Goal: Information Seeking & Learning: Learn about a topic

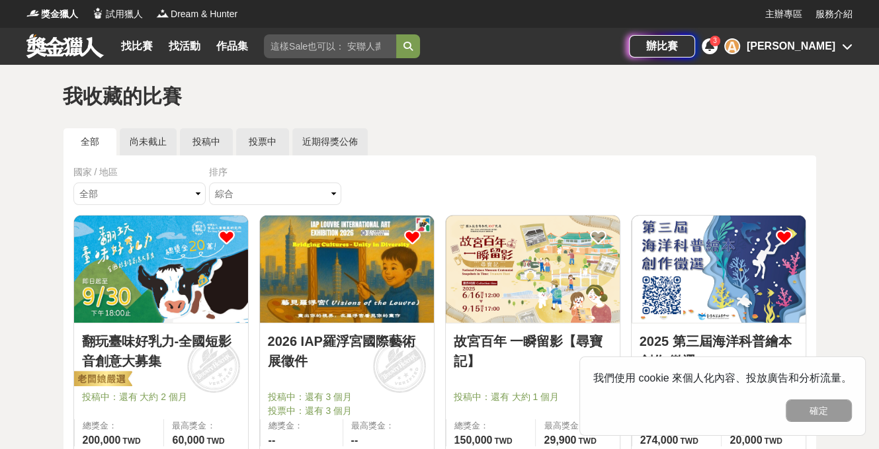
click at [806, 55] on div "辦比賽 3 A [PERSON_NAME]" at bounding box center [741, 46] width 224 height 37
click at [818, 50] on div "[PERSON_NAME]" at bounding box center [791, 46] width 89 height 16
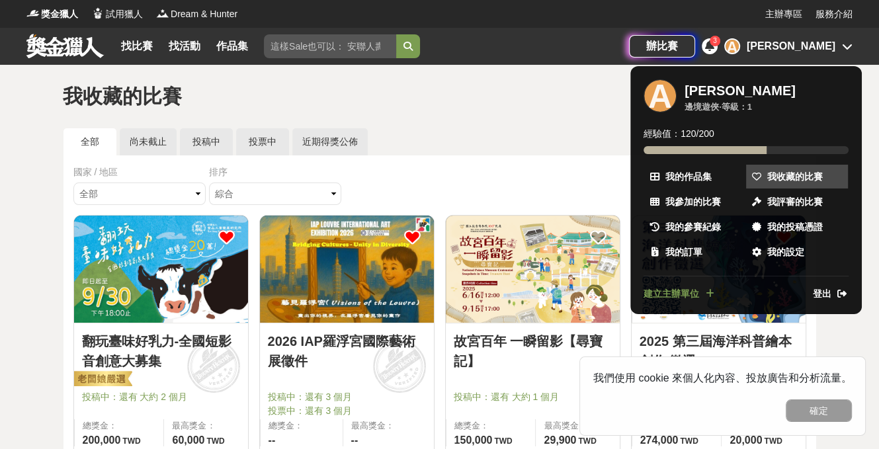
click at [771, 169] on link "我收藏的比賽" at bounding box center [797, 177] width 102 height 24
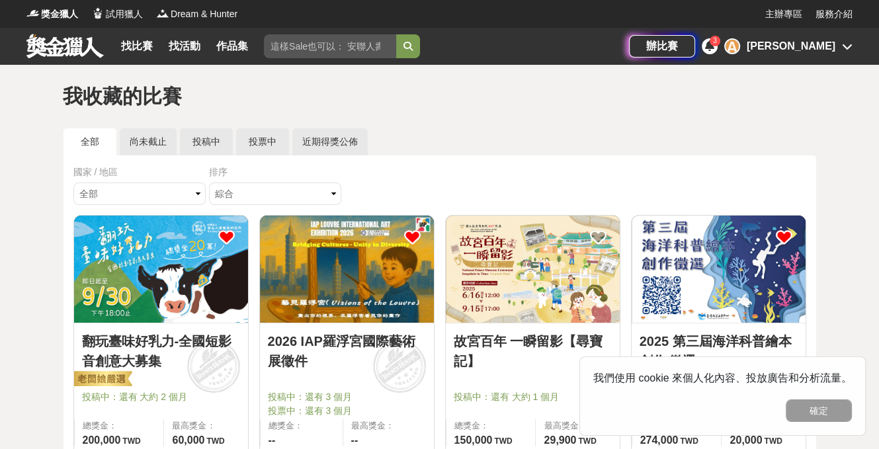
click at [845, 45] on icon at bounding box center [847, 46] width 11 height 11
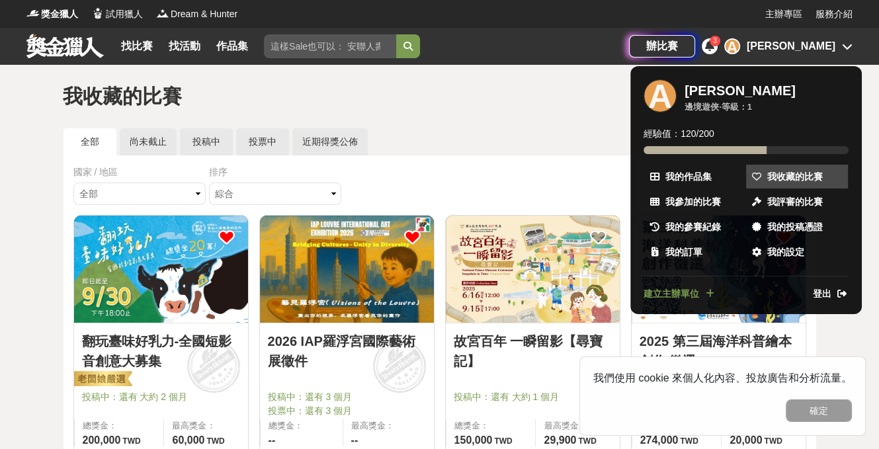
click at [802, 173] on span "我收藏的比賽" at bounding box center [795, 177] width 56 height 14
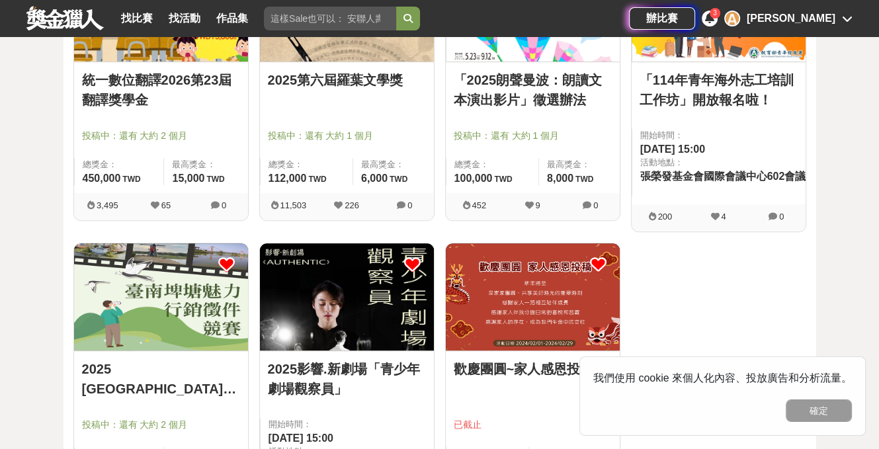
scroll to position [463, 0]
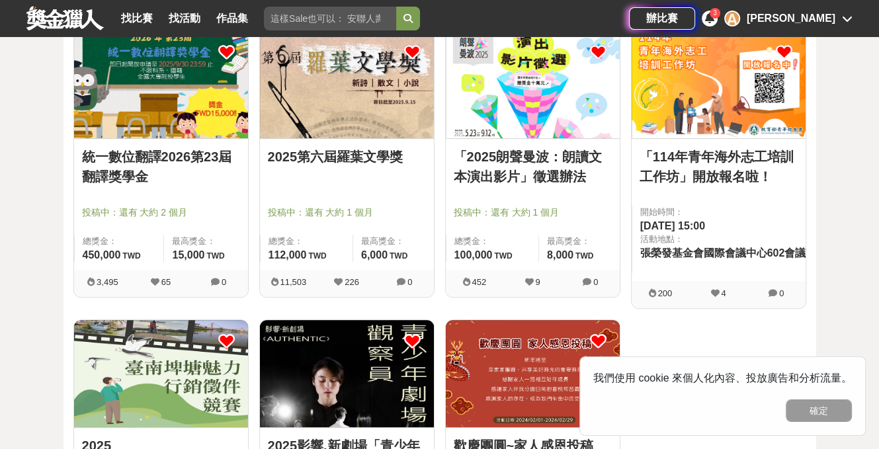
click at [591, 117] on img at bounding box center [533, 83] width 174 height 107
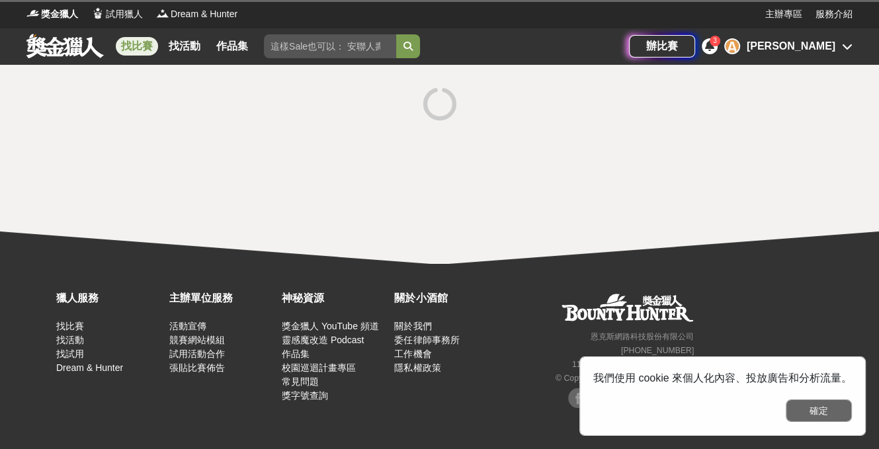
click at [851, 412] on button "確定" at bounding box center [819, 410] width 66 height 22
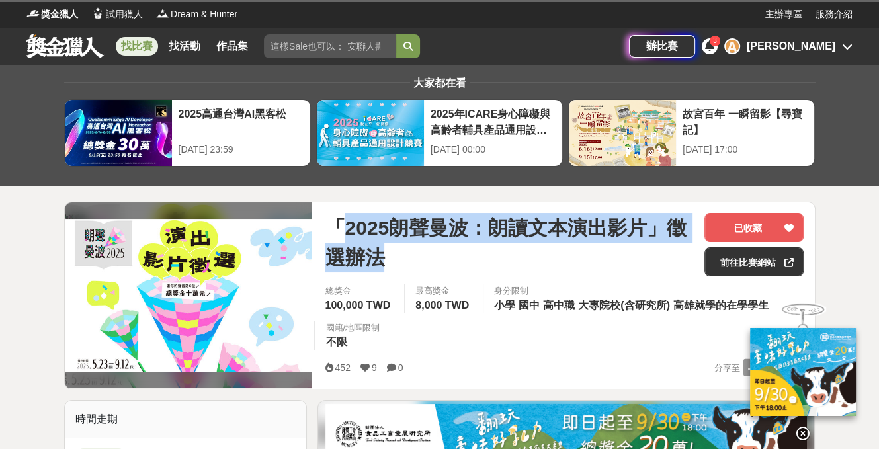
drag, startPoint x: 421, startPoint y: 253, endPoint x: 341, endPoint y: 223, distance: 85.6
click at [341, 223] on span "「2025朗聲曼波：朗讀文本演出影片」徵選辦法" at bounding box center [509, 243] width 369 height 60
click at [344, 224] on span "「2025朗聲曼波：朗讀文本演出影片」徵選辦法" at bounding box center [509, 243] width 369 height 60
drag, startPoint x: 349, startPoint y: 228, endPoint x: 645, endPoint y: 224, distance: 296.3
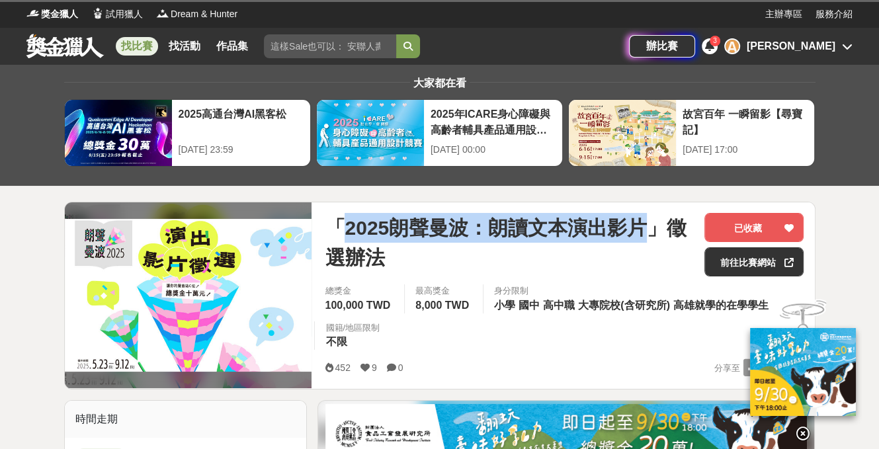
click at [645, 224] on span "「2025朗聲曼波：朗讀文本演出影片」徵選辦法" at bounding box center [509, 243] width 369 height 60
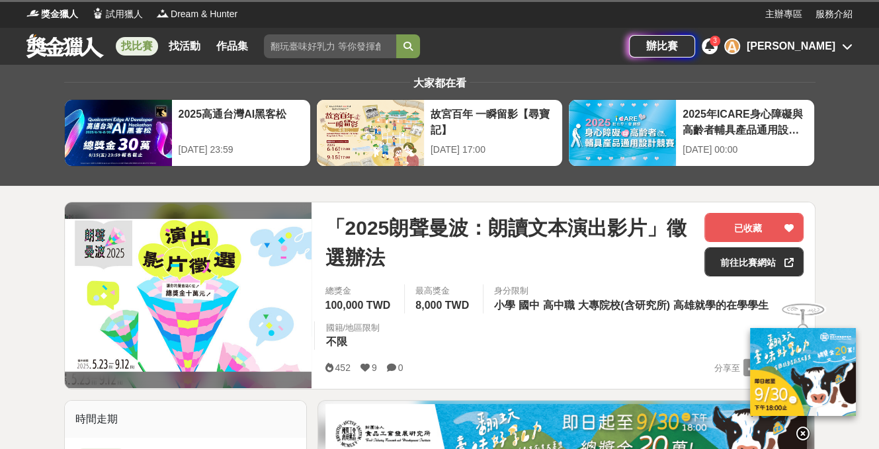
click at [532, 202] on div "「2025朗聲曼波：朗讀文本演出影片」徵選辦法 已收藏 前往比賽網站 總獎金 100,000 TWD 最高獎金 8,000 TWD 身分限制 小學 國中 高中…" at bounding box center [564, 295] width 500 height 187
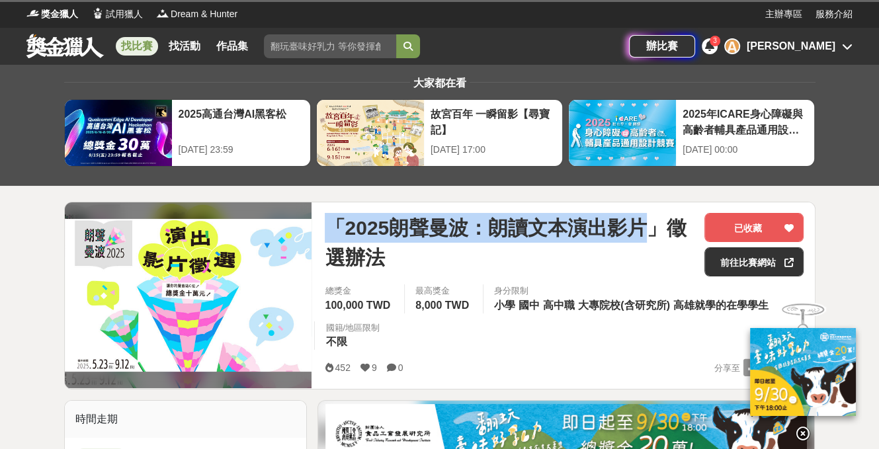
copy span "「2025朗聲曼波：朗讀文本演出影片"
drag, startPoint x: 643, startPoint y: 231, endPoint x: 323, endPoint y: 222, distance: 320.2
click at [323, 222] on div "「2025朗聲曼波：朗讀文本演出影片」徵選辦法 已收藏 前往比賽網站 總獎金 100,000 TWD 最高獎金 8,000 TWD 身分限制 小學 國中 高中…" at bounding box center [564, 295] width 500 height 187
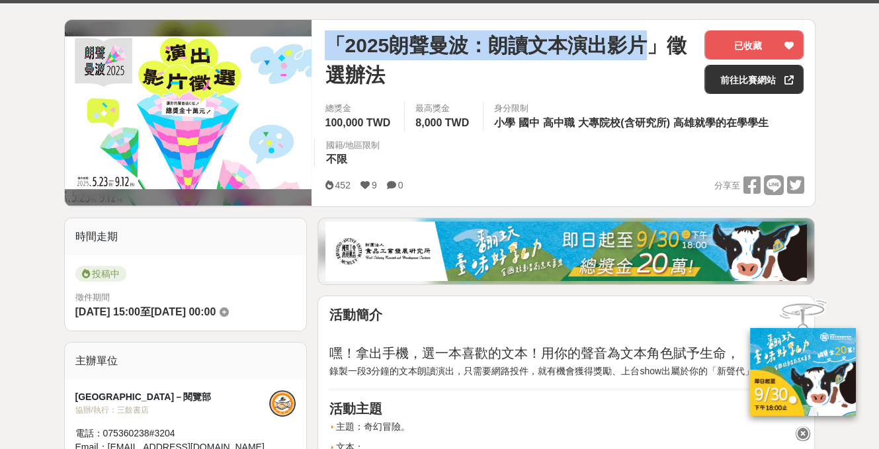
scroll to position [397, 0]
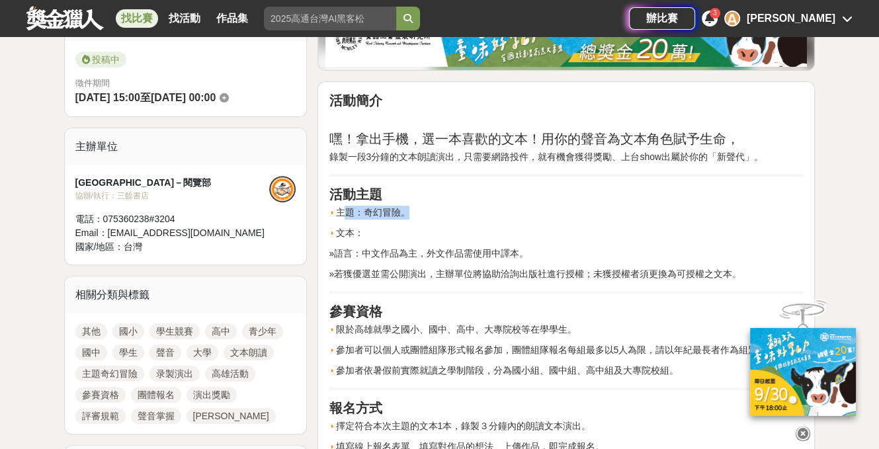
drag, startPoint x: 419, startPoint y: 210, endPoint x: 341, endPoint y: 206, distance: 78.2
click at [341, 206] on p "主題：奇幻冒險。" at bounding box center [566, 213] width 475 height 14
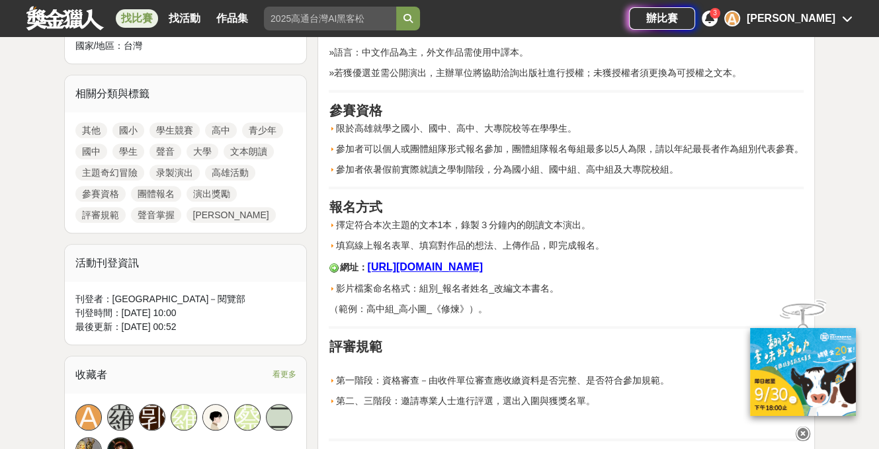
scroll to position [595, 0]
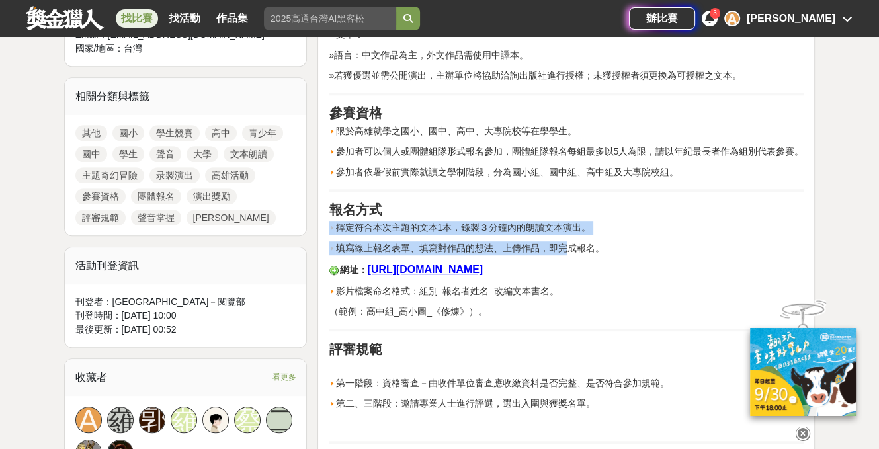
drag, startPoint x: 505, startPoint y: 232, endPoint x: 403, endPoint y: 216, distance: 103.1
drag, startPoint x: 561, startPoint y: 239, endPoint x: 648, endPoint y: 254, distance: 88.5
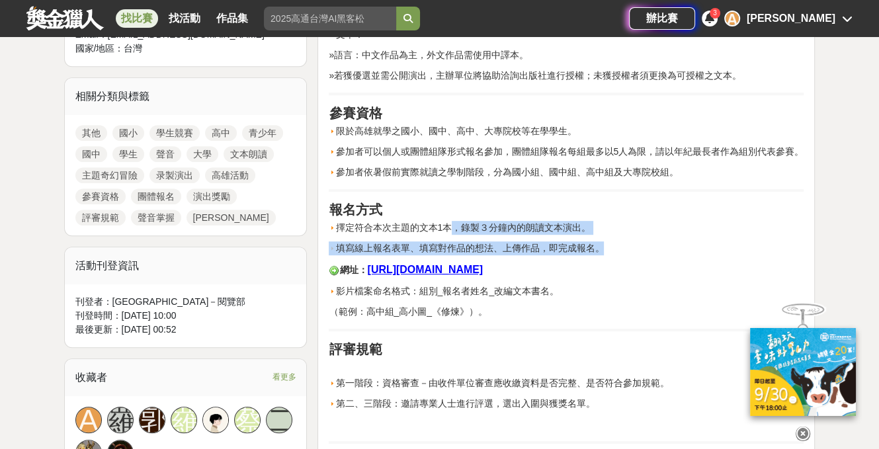
click at [648, 254] on p "填寫線上報名表單、填寫對作品的想法、上傳作品，即完成報名。" at bounding box center [566, 248] width 475 height 14
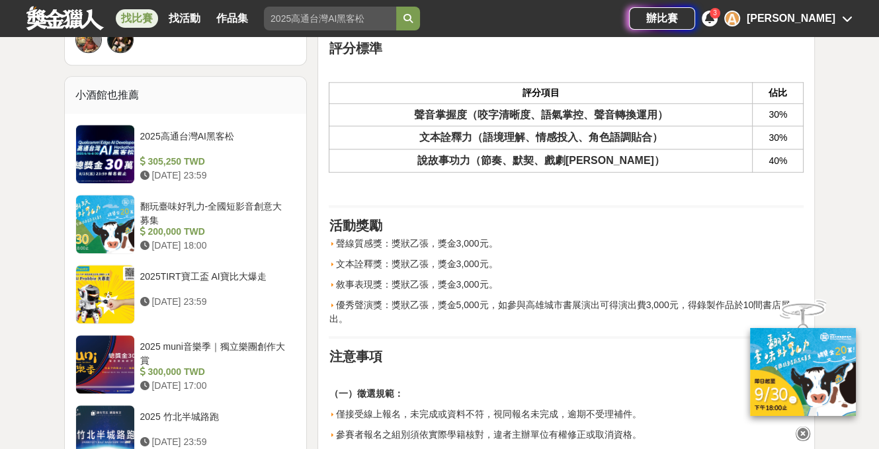
scroll to position [926, 0]
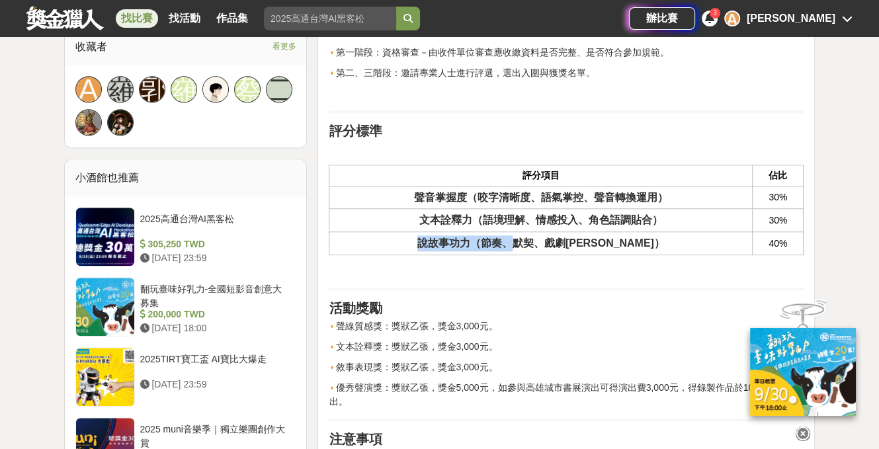
drag, startPoint x: 540, startPoint y: 243, endPoint x: 434, endPoint y: 245, distance: 105.8
click at [434, 245] on th "說故事功力（節奏、默契、戲劇張力）" at bounding box center [540, 243] width 423 height 23
click at [448, 243] on th "說故事功力（節奏、默契、戲劇張力）" at bounding box center [540, 243] width 423 height 23
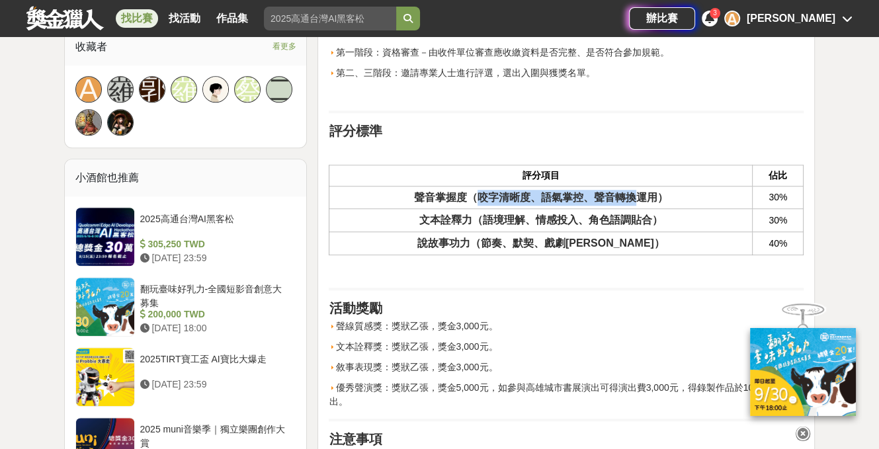
drag, startPoint x: 474, startPoint y: 194, endPoint x: 642, endPoint y: 203, distance: 168.9
click at [642, 202] on th "聲音掌握度（咬字清晰度、語氣掌控、聲音轉換運用）" at bounding box center [540, 197] width 423 height 23
click at [642, 203] on th "聲音掌握度（咬字清晰度、語氣掌控、聲音轉換運用）" at bounding box center [540, 197] width 423 height 23
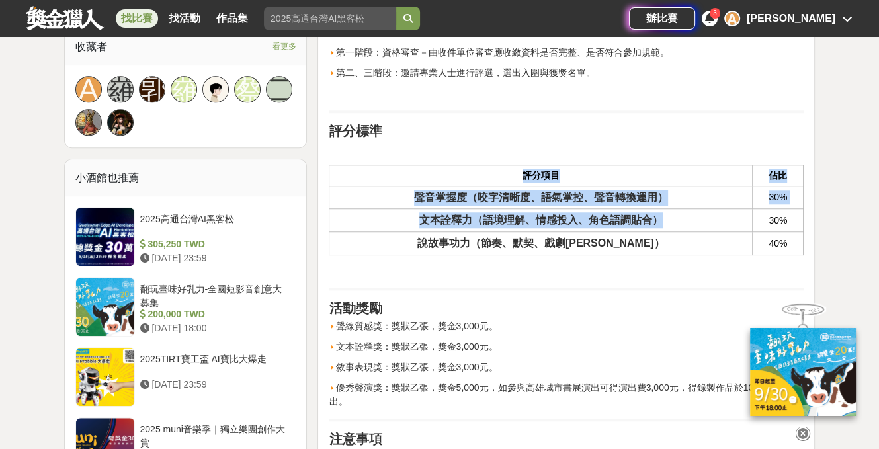
drag, startPoint x: 667, startPoint y: 222, endPoint x: 419, endPoint y: 179, distance: 251.7
click at [419, 179] on table "評分項目 佔比 聲音掌握度（咬字清晰度、語氣掌控、聲音轉換運用） 30% 文本詮釋力（語境理解、情感投入、角色語調貼合） 30% 說故事功力（節奏、默契、戲劇…" at bounding box center [566, 210] width 475 height 91
click at [511, 187] on th "聲音掌握度（咬字清晰度、語氣掌控、聲音轉換運用）" at bounding box center [540, 197] width 423 height 23
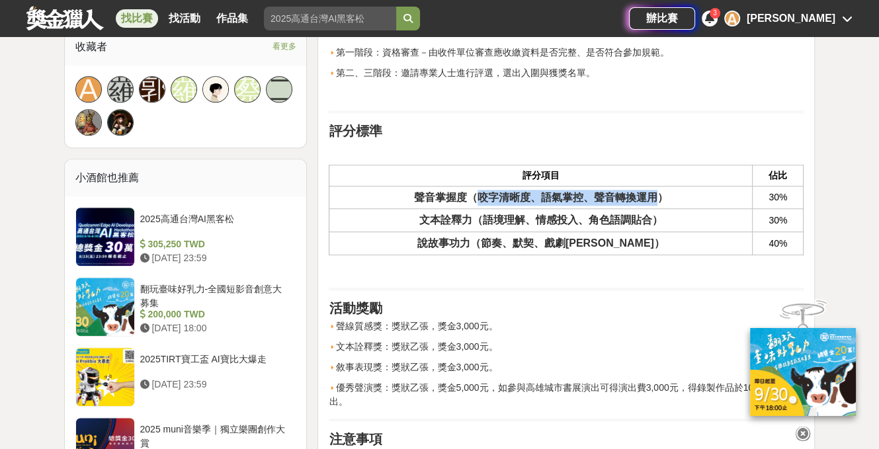
drag, startPoint x: 524, startPoint y: 188, endPoint x: 653, endPoint y: 208, distance: 130.5
click at [643, 199] on th "聲音掌握度（咬字清晰度、語氣掌控、聲音轉換運用）" at bounding box center [540, 197] width 423 height 23
click at [669, 224] on th "文本詮釋力（語境理解、情感投入、角色語調貼合）" at bounding box center [540, 220] width 423 height 23
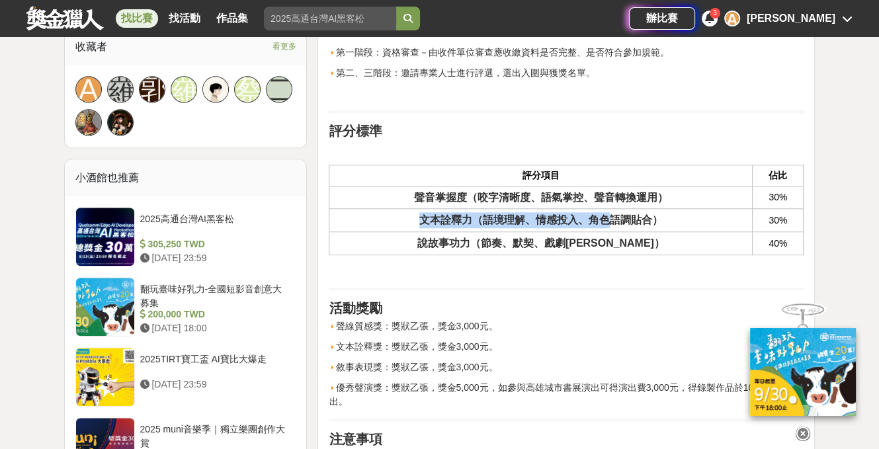
drag, startPoint x: 585, startPoint y: 225, endPoint x: 360, endPoint y: 222, distance: 225.5
click at [360, 222] on th "文本詮釋力（語境理解、情感投入、角色語調貼合）" at bounding box center [540, 220] width 423 height 23
click at [460, 193] on span "聲音掌握度（咬字清晰度、語氣掌控、聲音轉換運用）" at bounding box center [541, 197] width 254 height 11
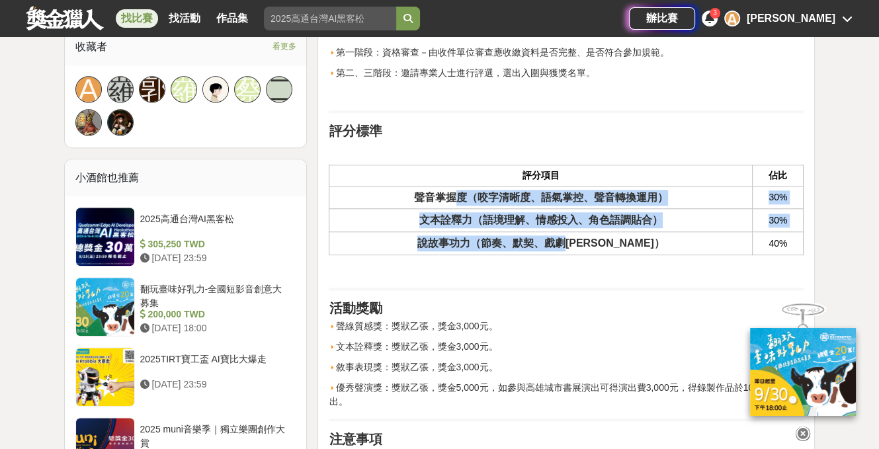
drag, startPoint x: 460, startPoint y: 193, endPoint x: 573, endPoint y: 235, distance: 120.5
click at [573, 235] on tbody "聲音掌握度（咬字清晰度、語氣掌控、聲音轉換運用） 30% 文本詮釋力（語境理解、情感投入、角色語調貼合） 30% 說故事功力（節奏、默契、戲劇張力） 40%" at bounding box center [566, 220] width 474 height 69
click at [573, 235] on th "說故事功力（節奏、默契、戲劇張力）" at bounding box center [540, 243] width 423 height 23
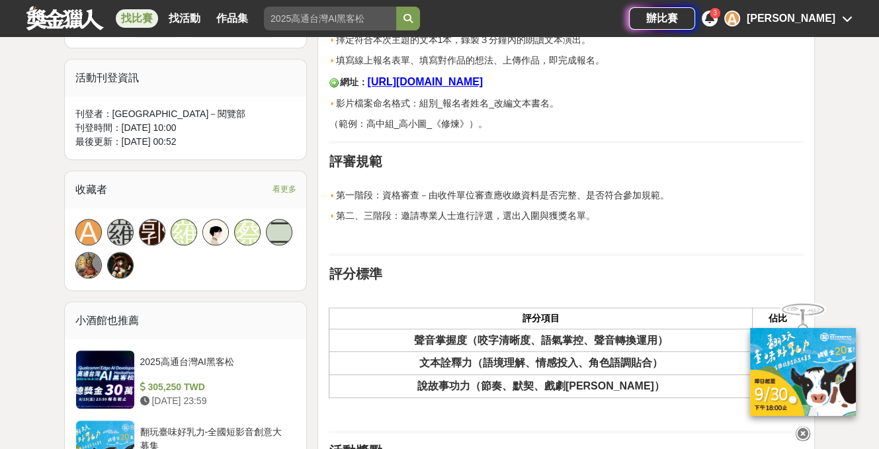
scroll to position [1246, 0]
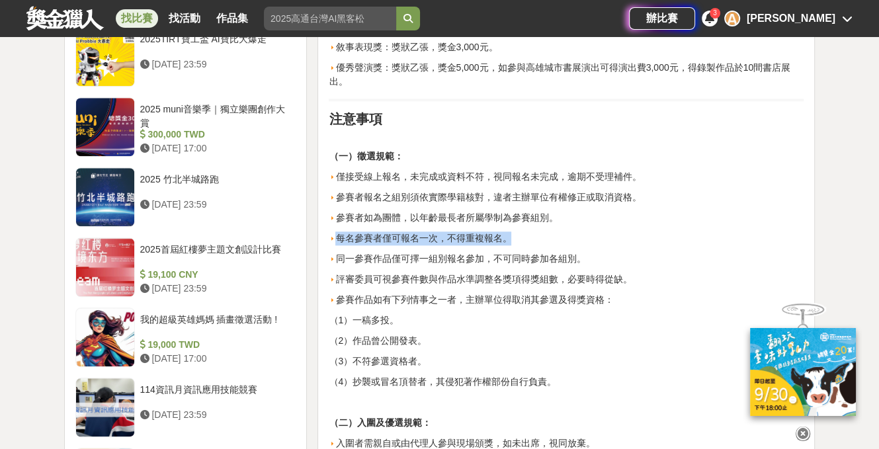
drag, startPoint x: 555, startPoint y: 227, endPoint x: 337, endPoint y: 230, distance: 217.6
click at [337, 230] on div "活動簡介 嘿！拿出手機，選一本喜歡的文本！用你的聲音為文本角色賦予生命， 錄製一段3分鐘的文本朗讀演出，只需要網路投件，就有機會獲得獎勵、上台show出屬於你…" at bounding box center [566, 101] width 475 height 1717
click at [372, 237] on p "每名參賽者僅可報名一次，不得重複報名。" at bounding box center [566, 238] width 475 height 14
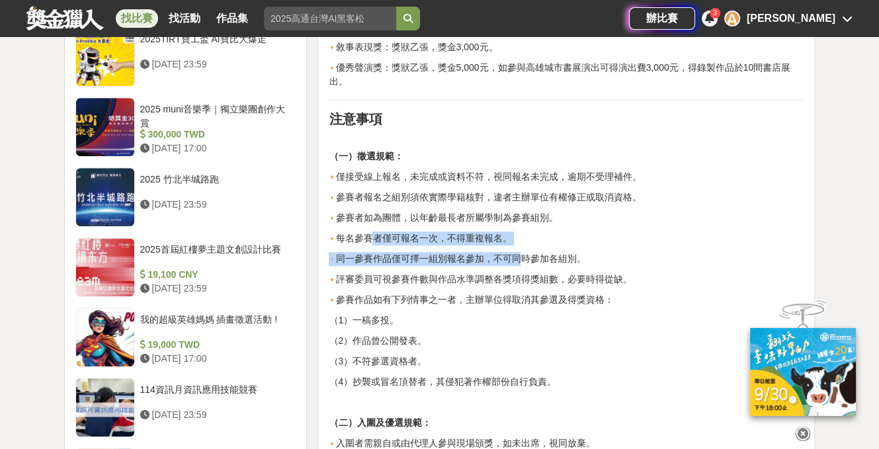
drag, startPoint x: 376, startPoint y: 235, endPoint x: 519, endPoint y: 248, distance: 143.4
click at [519, 248] on div "活動簡介 嘿！拿出手機，選一本喜歡的文本！用你的聲音為文本角色賦予生命， 錄製一段3分鐘的文本朗讀演出，只需要網路投件，就有機會獲得獎勵、上台show出屬於你…" at bounding box center [566, 101] width 475 height 1717
drag, startPoint x: 493, startPoint y: 255, endPoint x: 344, endPoint y: 247, distance: 149.0
click at [344, 247] on div "活動簡介 嘿！拿出手機，選一本喜歡的文本！用你的聲音為文本角色賦予生命， 錄製一段3分鐘的文本朗讀演出，只需要網路投件，就有機會獲得獎勵、上台show出屬於你…" at bounding box center [566, 101] width 475 height 1717
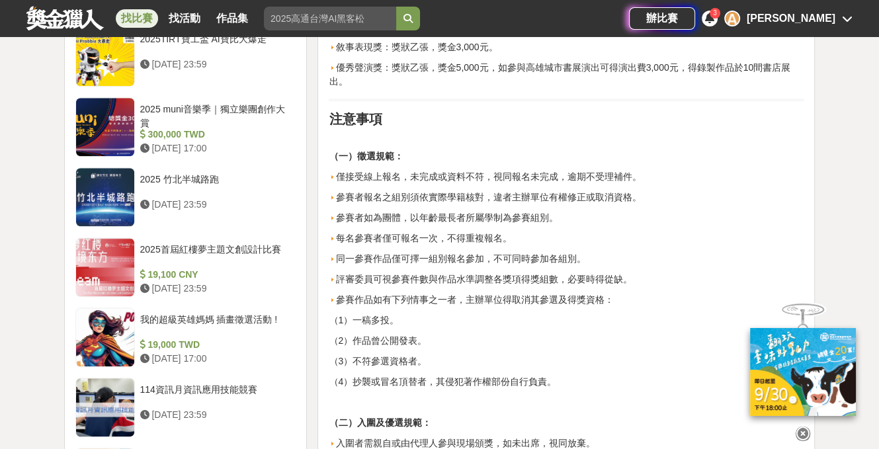
click at [372, 240] on p "每名參賽者僅可報名一次，不得重複報名。" at bounding box center [566, 238] width 475 height 14
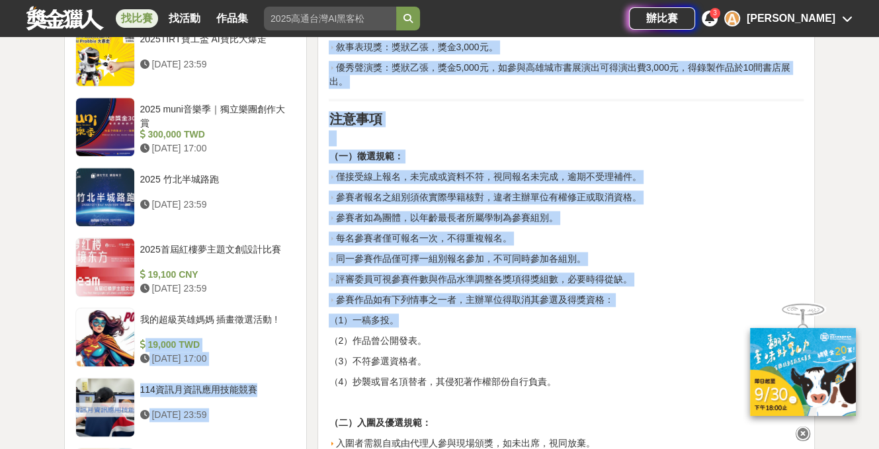
drag, startPoint x: 454, startPoint y: 319, endPoint x: 290, endPoint y: 296, distance: 165.1
click at [290, 296] on div "時間走期 投稿中 徵件期間 2025-05-23 15:00 至 2025-09-12 00:00 主辦單位 高雄市立圖書館－閱覽部 協辦/執行： 三餘書店 …" at bounding box center [440, 281] width 762 height 2254
click at [571, 260] on p "同一參賽作品僅可擇一組別報名參加，不可同時參加各組別。" at bounding box center [566, 259] width 475 height 14
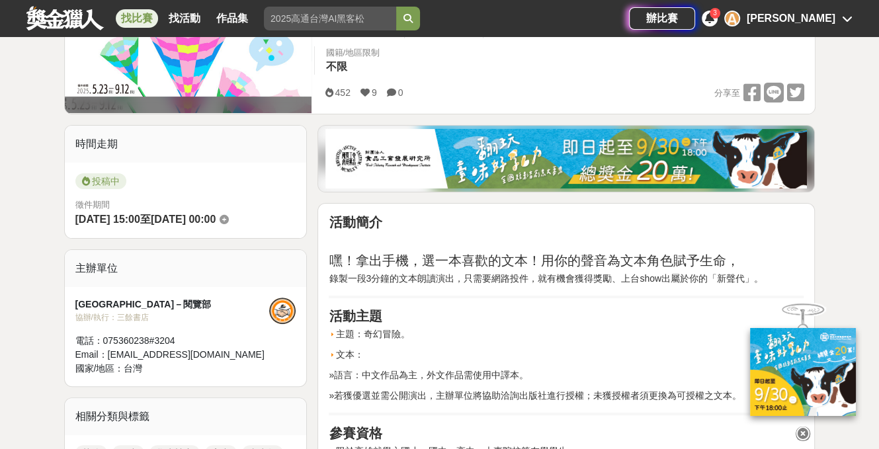
scroll to position [122, 0]
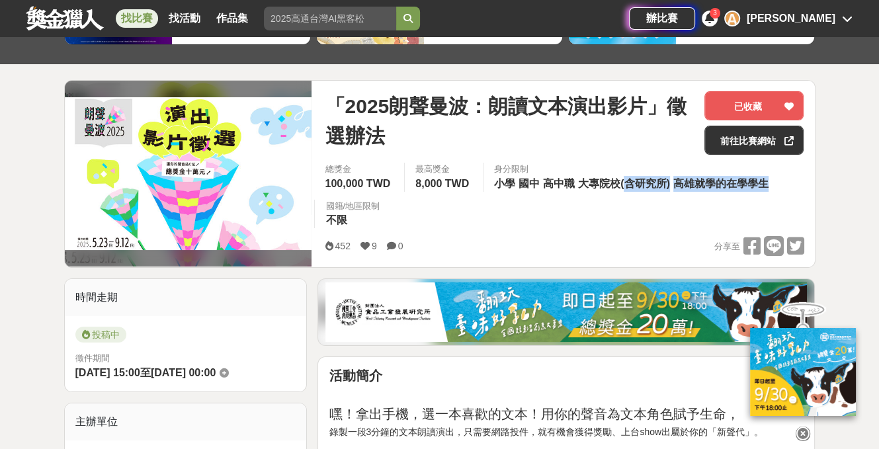
drag, startPoint x: 636, startPoint y: 176, endPoint x: 765, endPoint y: 185, distance: 129.3
click at [765, 185] on div "身分限制 小學 國中 高中職 大專院校(含研究所) 高雄就學的在學學生" at bounding box center [633, 177] width 300 height 29
click at [608, 211] on div "總獎金 100,000 TWD 最高獎金 8,000 TWD 身分限制 小學 國中 高中職 大專院校(含研究所) 高雄就學的在學學生 國籍/地區限制 不限" at bounding box center [564, 199] width 500 height 73
drag, startPoint x: 625, startPoint y: 182, endPoint x: 778, endPoint y: 182, distance: 152.8
click at [778, 182] on div "身分限制 小學 國中 高中職 大專院校(含研究所) 高雄就學的在學學生" at bounding box center [633, 177] width 300 height 29
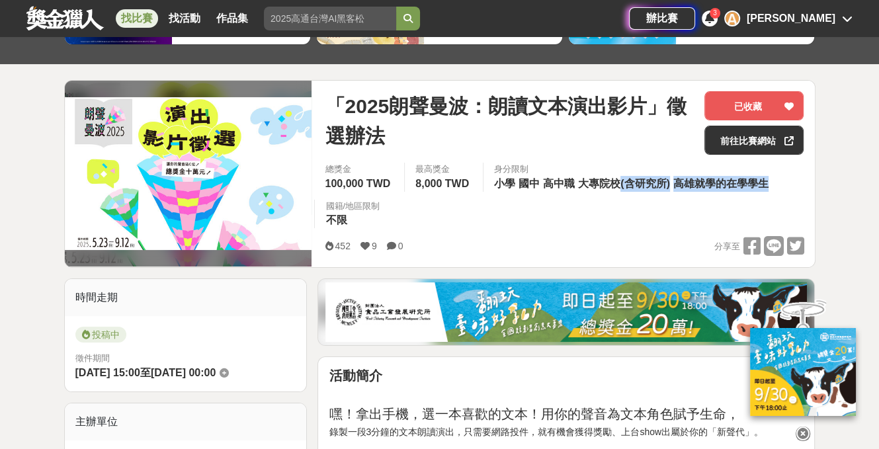
click at [778, 183] on div "身分限制 小學 國中 高中職 大專院校(含研究所) 高雄就學的在學學生" at bounding box center [633, 177] width 300 height 29
drag, startPoint x: 762, startPoint y: 185, endPoint x: 529, endPoint y: 165, distance: 233.6
click at [529, 165] on div "身分限制 小學 國中 高中職 大專院校(含研究所) 高雄就學的在學學生" at bounding box center [633, 177] width 300 height 29
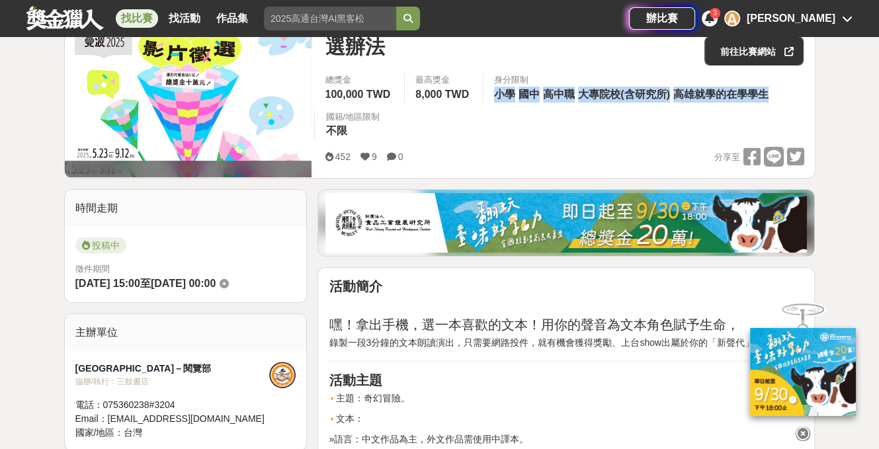
scroll to position [452, 0]
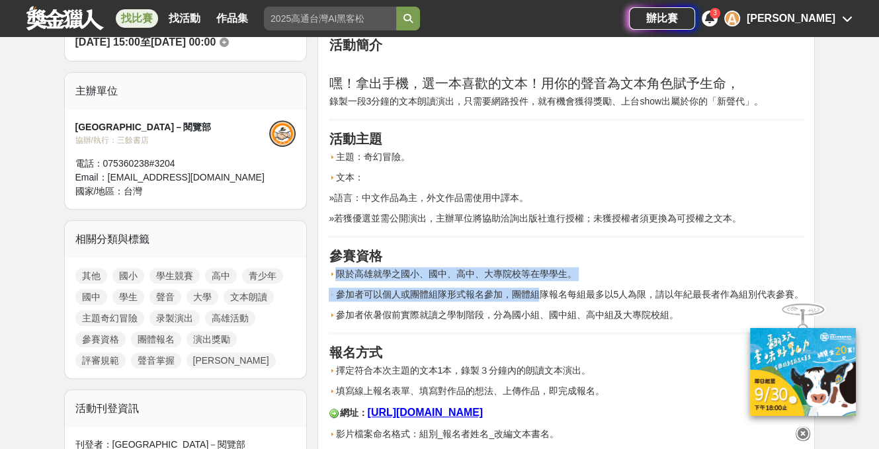
drag, startPoint x: 339, startPoint y: 272, endPoint x: 543, endPoint y: 294, distance: 205.6
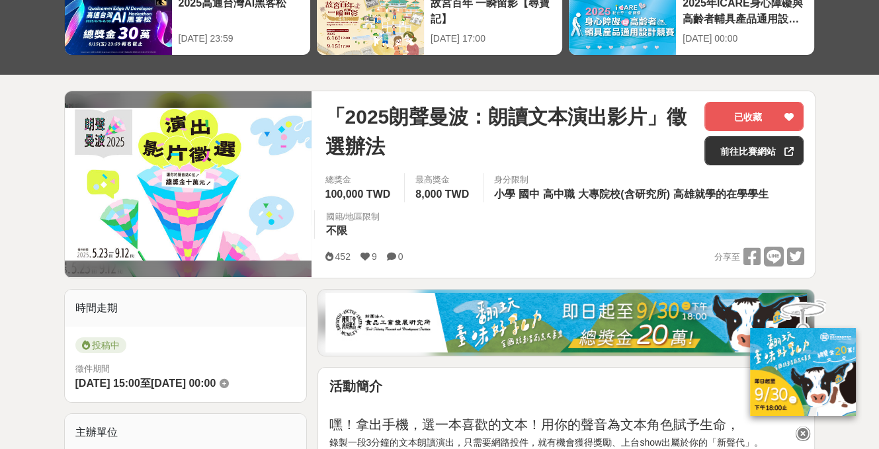
scroll to position [0, 0]
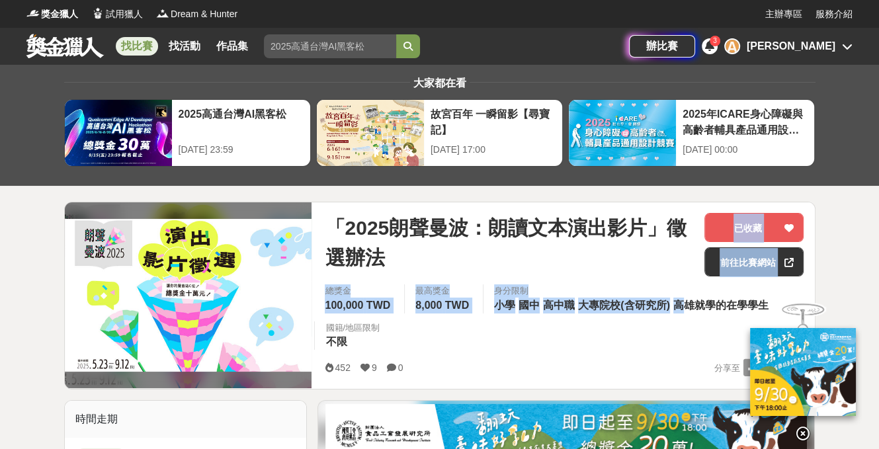
drag, startPoint x: 685, startPoint y: 310, endPoint x: 534, endPoint y: 273, distance: 154.6
click at [534, 273] on div "「2025朗聲曼波：朗讀文本演出影片」徵選辦法 已收藏 前往比賽網站 總獎金 100,000 TWD 最高獎金 8,000 TWD 身分限制 小學 國中 高中…" at bounding box center [564, 295] width 500 height 187
click at [542, 327] on div "總獎金 100,000 TWD 最高獎金 8,000 TWD 身分限制 小學 國中 高中職 大專院校(含研究所) 高雄就學的在學學生 國籍/地區限制 不限" at bounding box center [564, 320] width 500 height 73
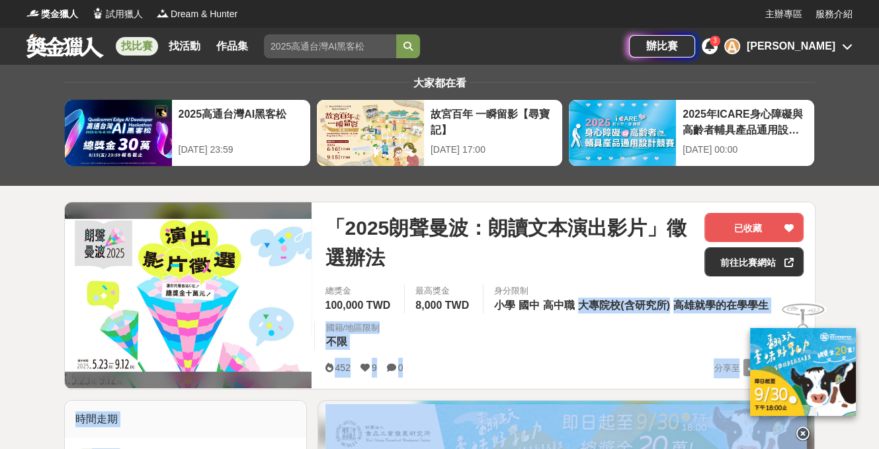
drag, startPoint x: 579, startPoint y: 305, endPoint x: 747, endPoint y: 333, distance: 170.3
click at [747, 333] on div at bounding box center [803, 374] width 132 height 92
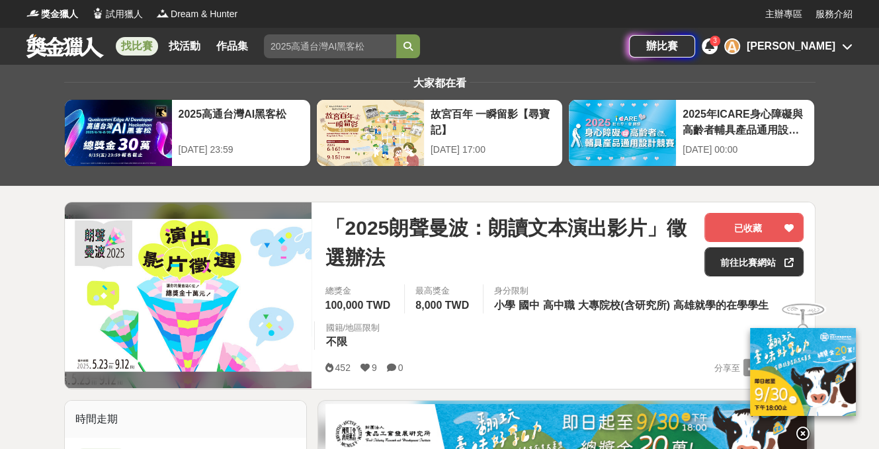
click at [763, 369] on img at bounding box center [803, 372] width 106 height 88
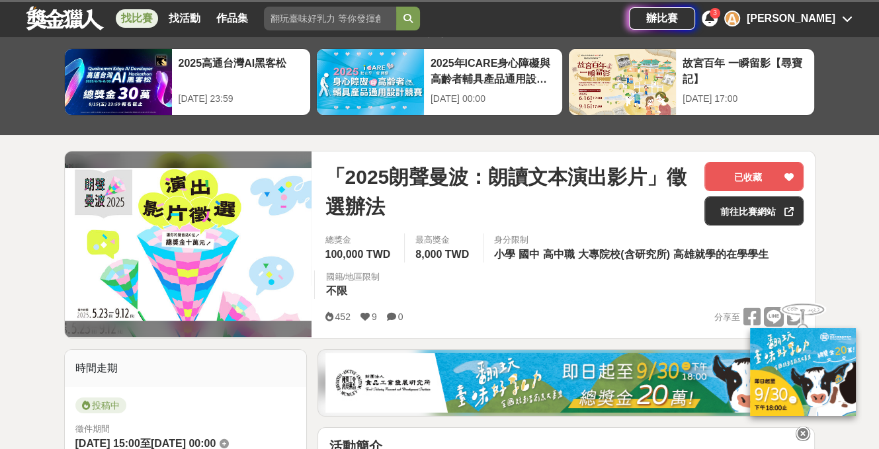
scroll to position [132, 0]
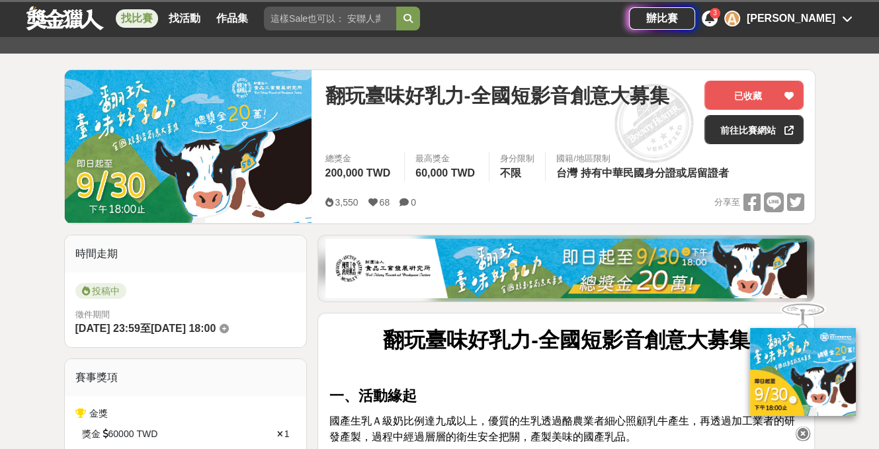
click at [565, 245] on img at bounding box center [565, 269] width 481 height 60
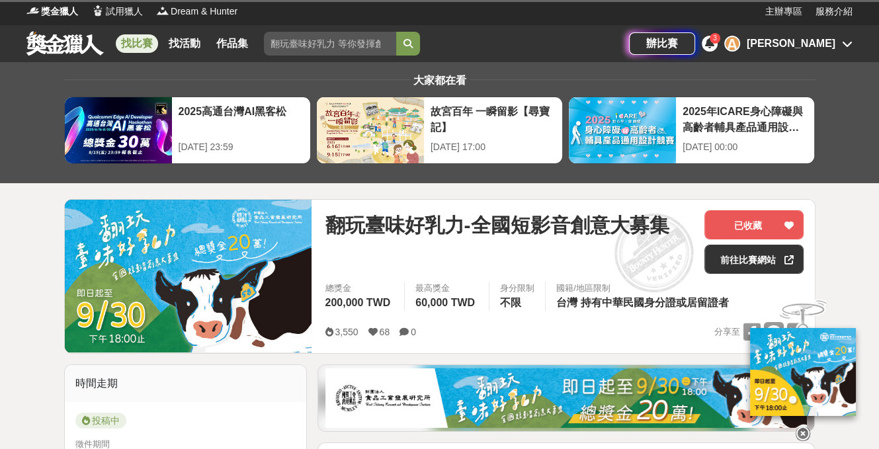
scroll to position [0, 0]
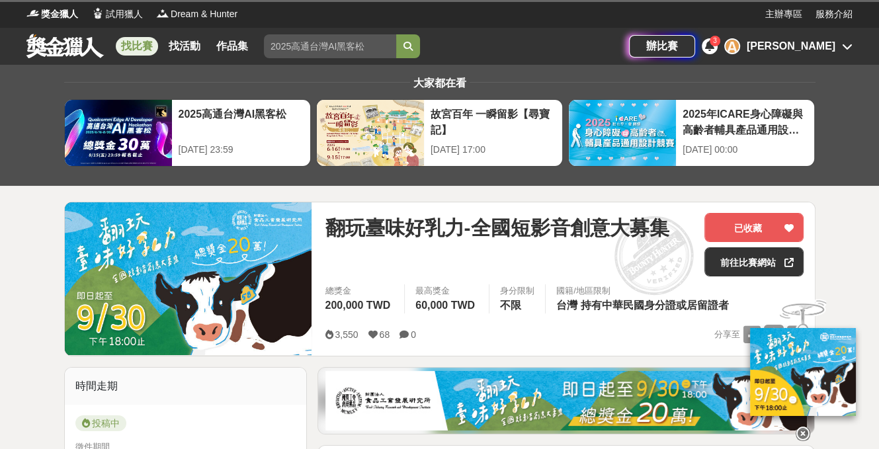
click at [771, 378] on img at bounding box center [803, 372] width 106 height 88
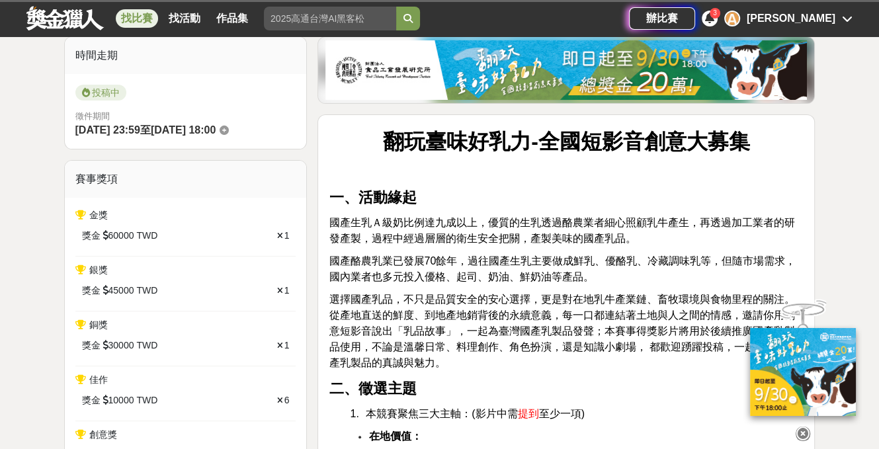
scroll to position [397, 0]
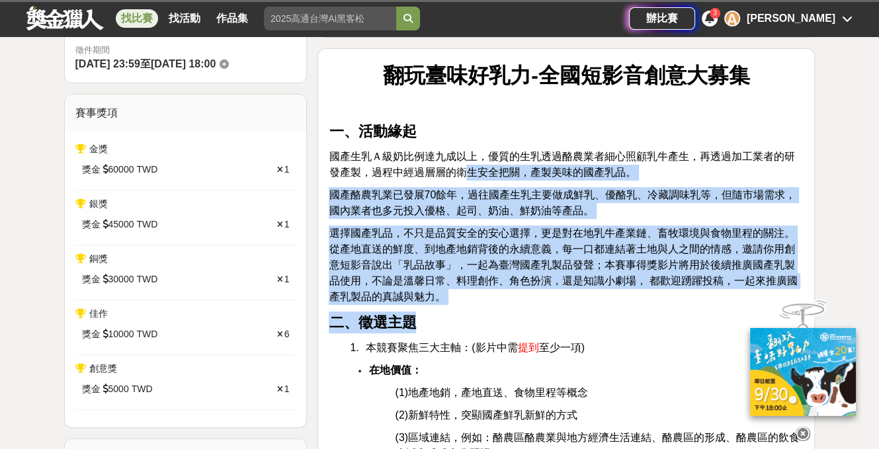
drag, startPoint x: 466, startPoint y: 175, endPoint x: 628, endPoint y: 335, distance: 228.2
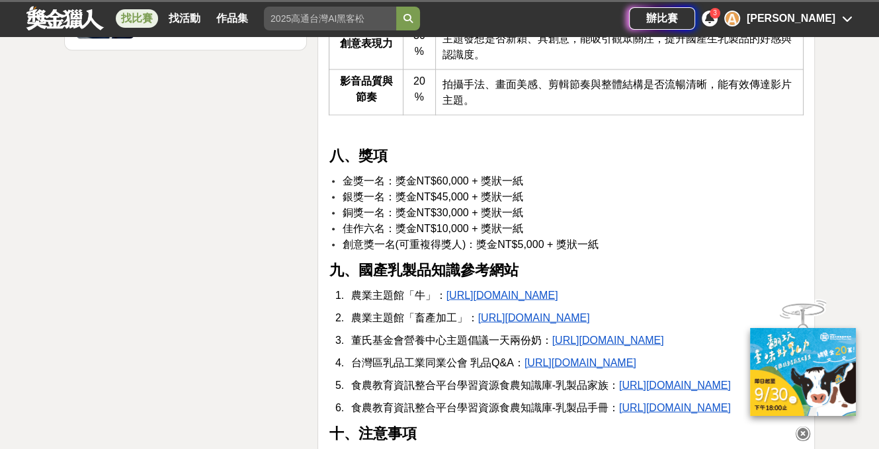
scroll to position [2249, 0]
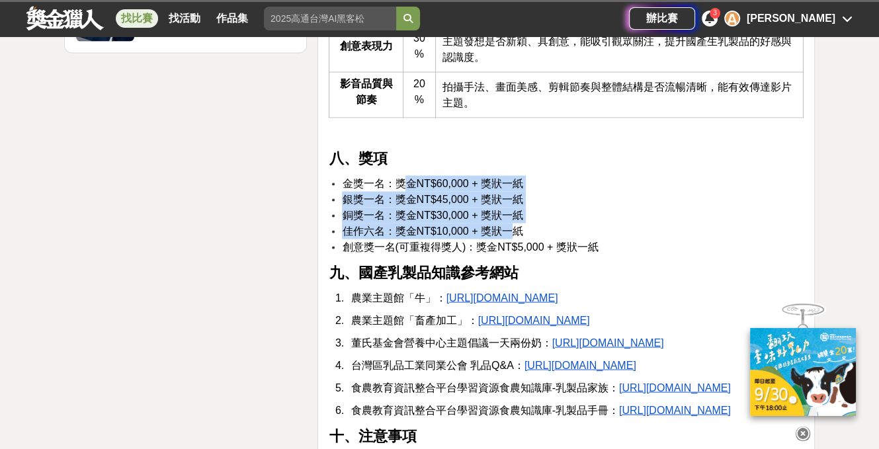
drag, startPoint x: 495, startPoint y: 248, endPoint x: 410, endPoint y: 206, distance: 94.6
click at [410, 206] on ul "金獎一名：獎金NT$60,000 + 獎狀一紙 銀獎一名：獎金NT$45,000 + 獎狀一紙 銅獎一名：獎金NT$30,000 + 獎狀一紙 佳作六名：獎金…" at bounding box center [566, 215] width 475 height 79
click at [414, 189] on span "金獎一名：獎金NT$60,000 + 獎狀一紙" at bounding box center [432, 183] width 181 height 11
drag, startPoint x: 483, startPoint y: 247, endPoint x: 405, endPoint y: 214, distance: 85.0
click at [405, 214] on ul "金獎一名：獎金NT$60,000 + 獎狀一紙 銀獎一名：獎金NT$45,000 + 獎狀一紙 銅獎一名：獎金NT$30,000 + 獎狀一紙 佳作六名：獎金…" at bounding box center [566, 215] width 475 height 79
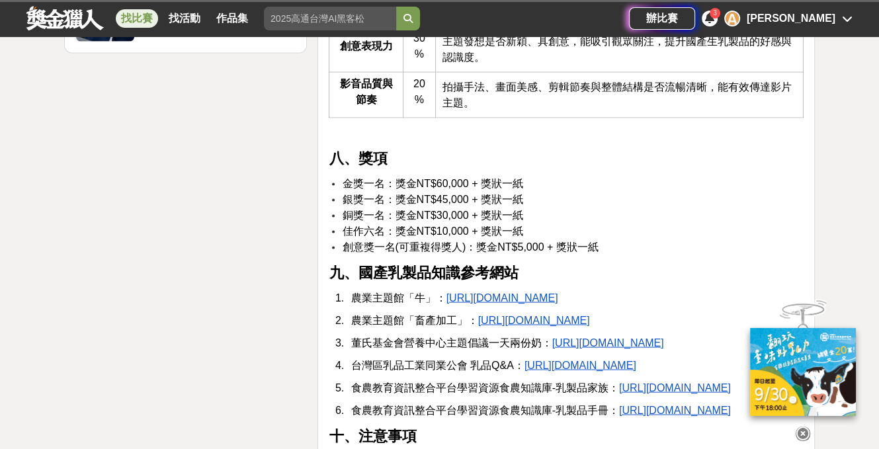
click at [487, 237] on span "佳作六名：獎金NT$10,000 + 獎狀一紙" at bounding box center [432, 231] width 181 height 11
drag, startPoint x: 554, startPoint y: 277, endPoint x: 645, endPoint y: 284, distance: 91.6
click at [645, 255] on li "創意獎一名(可重複得獎人)：獎金NT$5,000 + 獎狀一紙" at bounding box center [573, 247] width 462 height 16
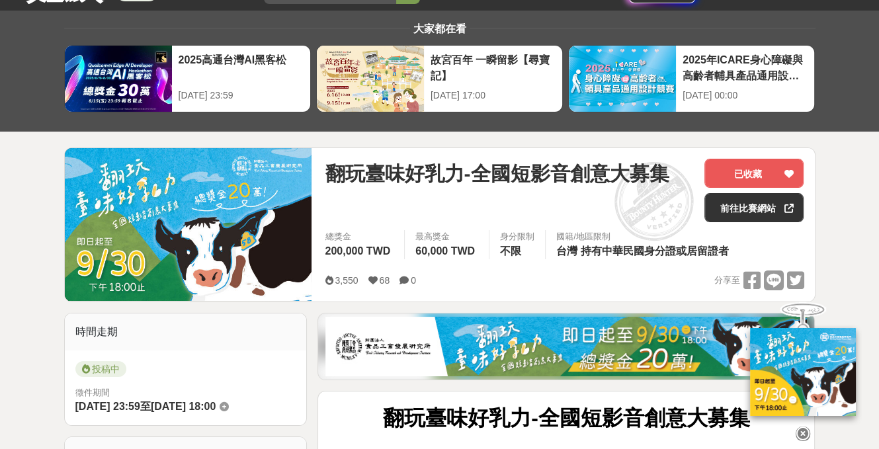
scroll to position [66, 0]
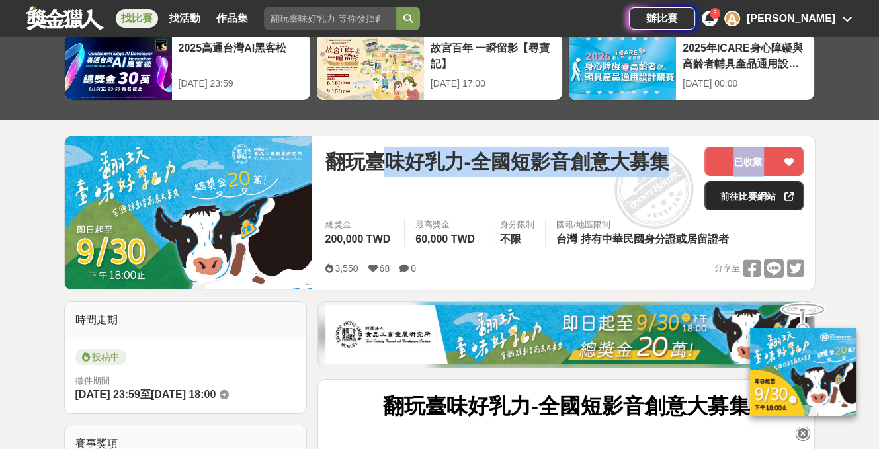
drag, startPoint x: 392, startPoint y: 151, endPoint x: 718, endPoint y: 185, distance: 327.8
click at [718, 185] on div "翻玩臺味好乳力-全國短影音創意大募集 已收藏 前往比賽網站" at bounding box center [564, 182] width 479 height 71
click at [609, 165] on span "翻玩臺味好乳力-全國短影音創意大募集" at bounding box center [497, 162] width 344 height 30
drag, startPoint x: 401, startPoint y: 131, endPoint x: 137, endPoint y: 110, distance: 265.3
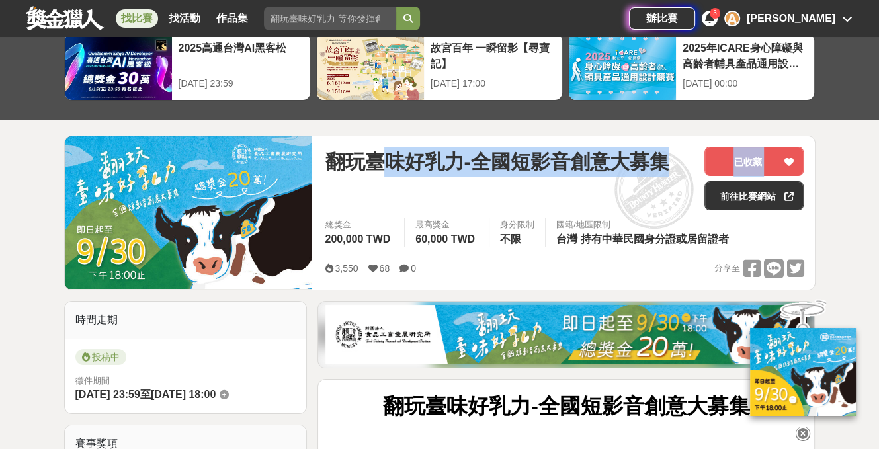
click at [453, 155] on span "翻玩臺味好乳力-全國短影音創意大募集" at bounding box center [497, 162] width 344 height 30
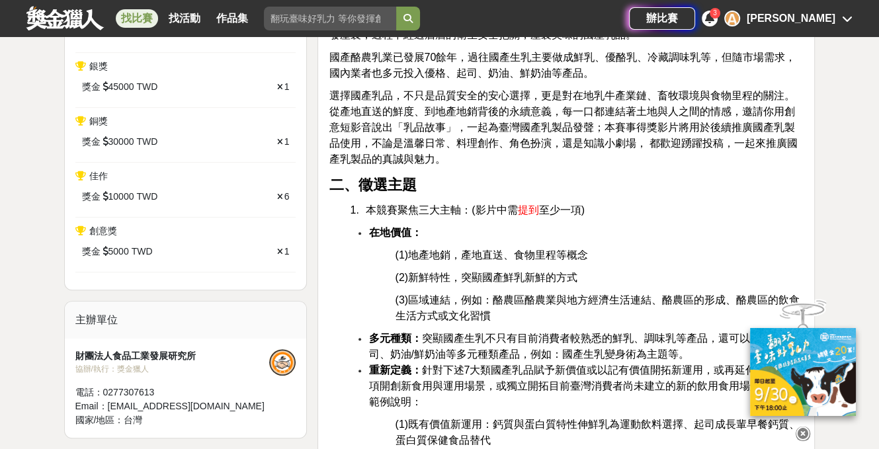
scroll to position [463, 0]
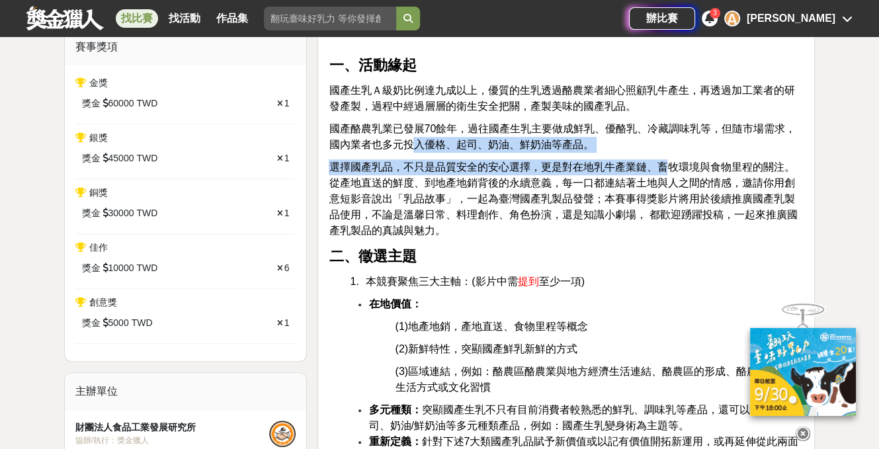
drag, startPoint x: 411, startPoint y: 151, endPoint x: 664, endPoint y: 172, distance: 253.5
click at [664, 172] on p "選擇國產乳品，不只是品質安全的安心選擇，更是對在地乳牛產業鏈、畜牧環境與食物里程的關注。從產地直送的鮮度、到地產地銷背後的永續意義，每一口都連結著土地與人之間…" at bounding box center [566, 198] width 475 height 79
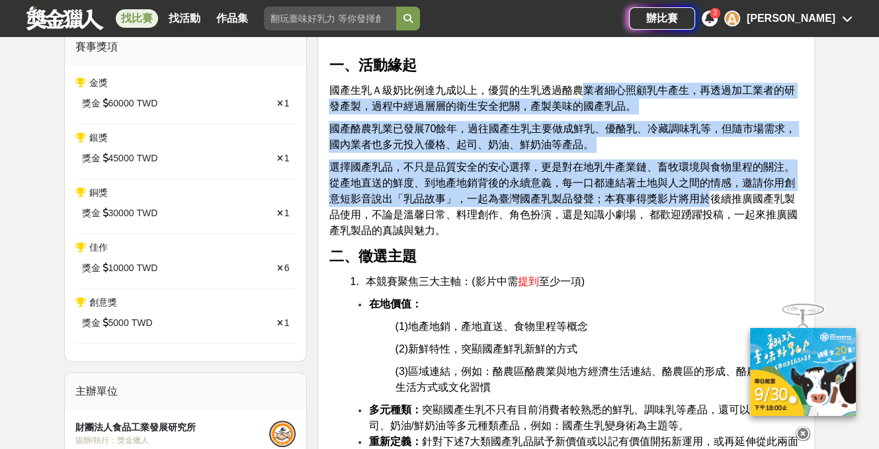
drag, startPoint x: 579, startPoint y: 93, endPoint x: 717, endPoint y: 211, distance: 181.1
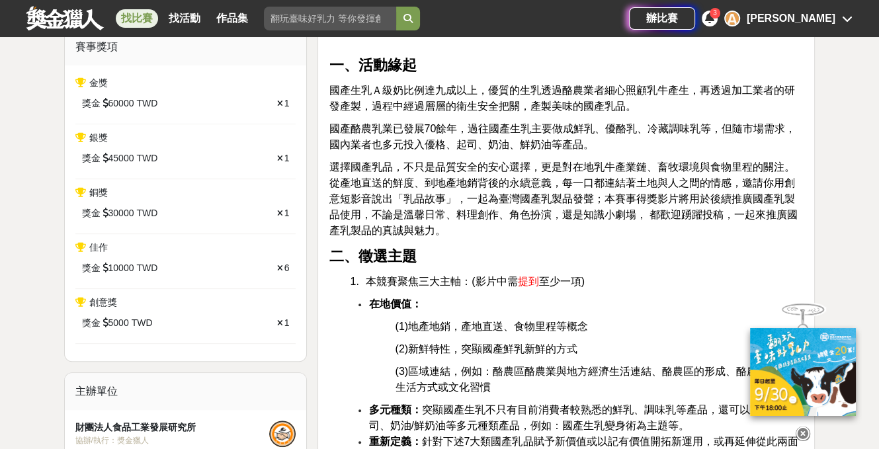
click at [739, 230] on p "選擇國產乳品，不只是品質安全的安心選擇，更是對在地乳牛產業鏈、畜牧環境與食物里程的關注。從產地直送的鮮度、到地產地銷背後的永續意義，每一口都連結著土地與人之間…" at bounding box center [566, 198] width 475 height 79
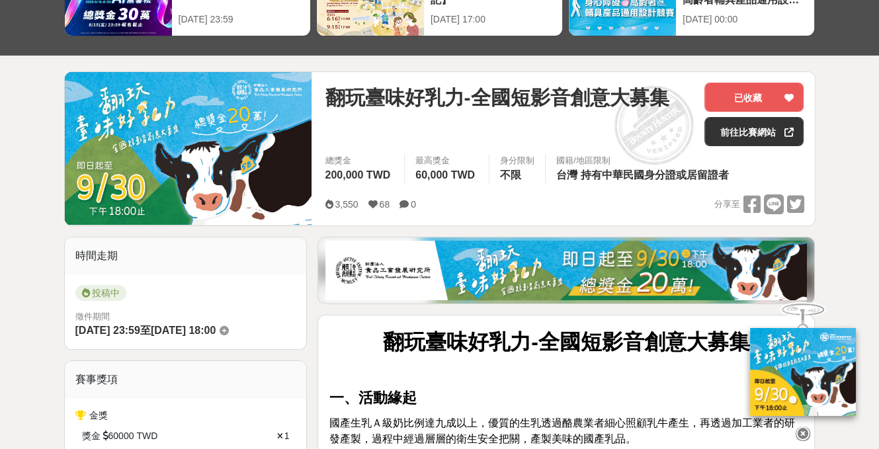
scroll to position [0, 0]
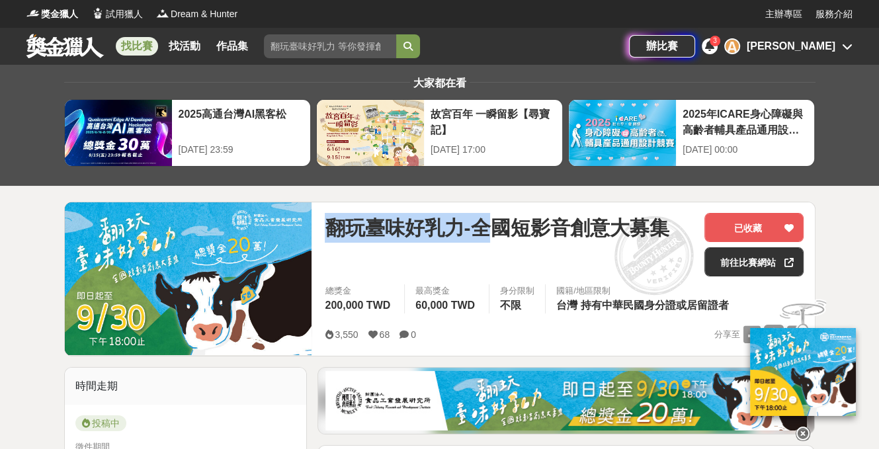
drag, startPoint x: 480, startPoint y: 239, endPoint x: 304, endPoint y: 231, distance: 176.8
click at [304, 231] on div "翻玩臺味好乳力-全國短影音創意大募集 已收藏 前往比賽網站 總獎金 200,000 TWD 最高獎金 60,000 TWD 身分限制 不限 國籍/地區限制 台…" at bounding box center [439, 279] width 751 height 155
click at [417, 231] on span "翻玩臺味好乳力-全國短影音創意大募集" at bounding box center [497, 228] width 344 height 30
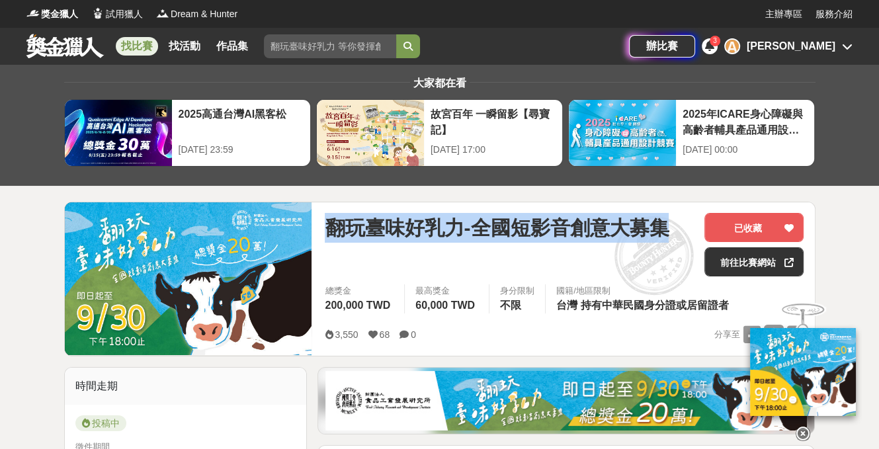
drag, startPoint x: 665, startPoint y: 222, endPoint x: 349, endPoint y: 201, distance: 316.8
click at [349, 202] on div "翻玩臺味好乳力-全國短影音創意大募集 已收藏 前往比賽網站 總獎金 200,000 TWD 最高獎金 60,000 TWD 身分限制 不限 國籍/地區限制 台…" at bounding box center [439, 279] width 751 height 155
copy span "翻玩臺味好乳力-全國短影音創意大募集"
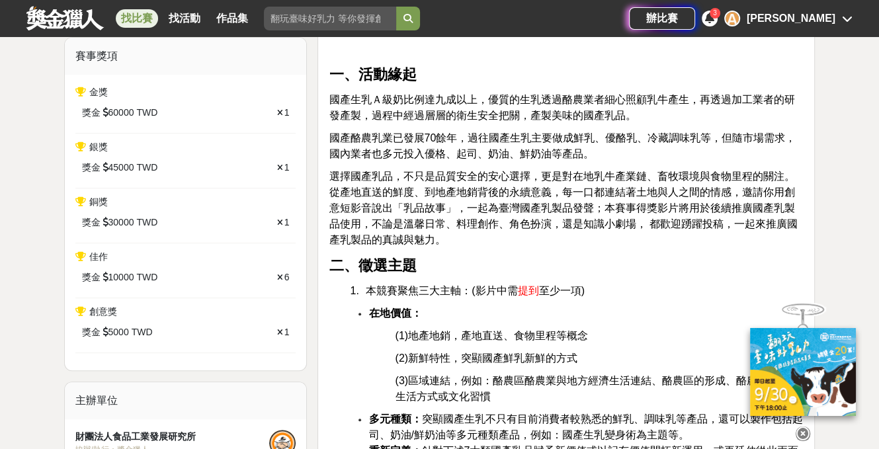
scroll to position [397, 0]
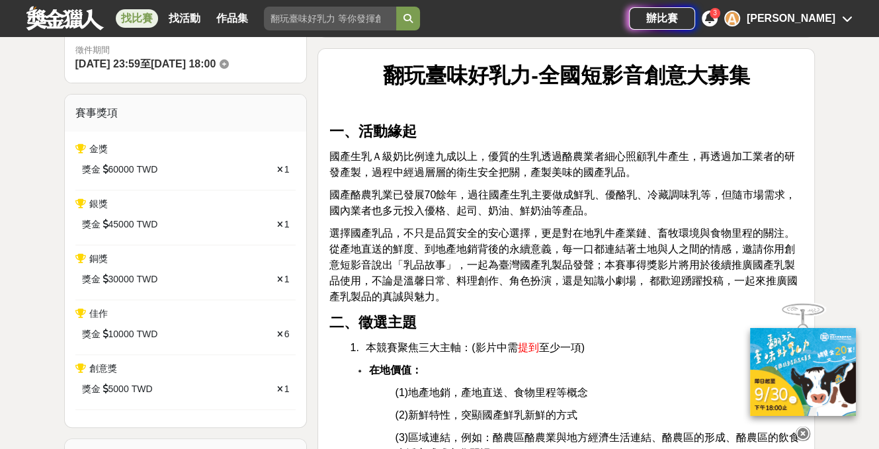
drag, startPoint x: 378, startPoint y: 169, endPoint x: 471, endPoint y: 175, distance: 92.8
click at [471, 175] on p "國產生乳Ａ級奶比例達九成以上，優質的生乳透過酪農業者細心照顧乳牛產生，再透過加工業者的研發產製，過程中經過層層的衛生安全把關，產製美味的國產乳品。" at bounding box center [566, 165] width 475 height 32
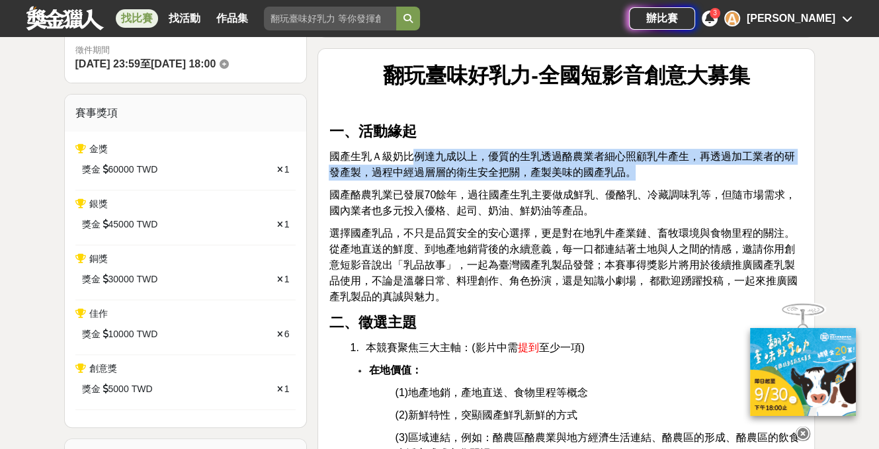
drag, startPoint x: 413, startPoint y: 155, endPoint x: 648, endPoint y: 165, distance: 235.6
click at [648, 165] on p "國產生乳Ａ級奶比例達九成以上，優質的生乳透過酪農業者細心照顧乳牛產生，再透過加工業者的研發產製，過程中經過層層的衛生安全把關，產製美味的國產乳品。" at bounding box center [566, 165] width 475 height 32
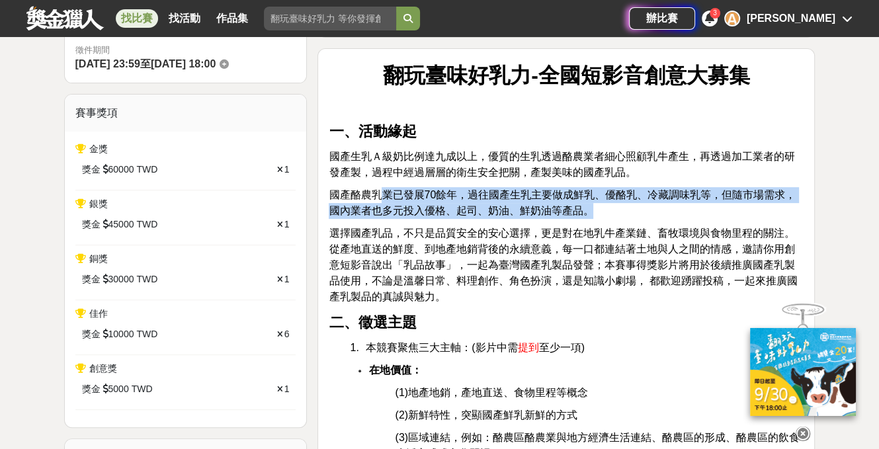
drag, startPoint x: 380, startPoint y: 190, endPoint x: 708, endPoint y: 210, distance: 329.3
click at [708, 210] on p "國產酪農乳業已發展70餘年，過往國產生乳主要做成鮮乳、優酪乳、冷藏調味乳等，但隨市場需求，國內業者也多元投入優格、起司、奶油、鮮奶油等產品。" at bounding box center [566, 203] width 475 height 32
click at [689, 208] on p "國產酪農乳業已發展70餘年，過往國產生乳主要做成鮮乳、優酪乳、冷藏調味乳等，但隨市場需求，國內業者也多元投入優格、起司、奶油、鮮奶油等產品。" at bounding box center [566, 203] width 475 height 32
drag, startPoint x: 601, startPoint y: 216, endPoint x: 339, endPoint y: 193, distance: 263.6
click at [339, 193] on p "國產酪農乳業已發展70餘年，過往國產生乳主要做成鮮乳、優酪乳、冷藏調味乳等，但隨市場需求，國內業者也多元投入優格、起司、奶油、鮮奶油等產品。" at bounding box center [566, 203] width 475 height 32
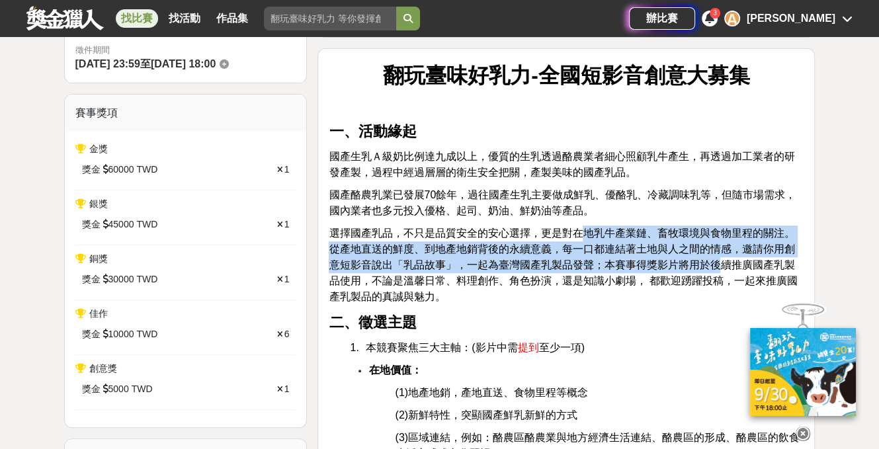
drag, startPoint x: 579, startPoint y: 233, endPoint x: 716, endPoint y: 263, distance: 140.1
click at [716, 263] on span "選擇國產乳品，不只是品質安全的安心選擇，更是對在地乳牛產業鏈、畜牧環境與食物里程的關注。從產地直送的鮮度、到地產地銷背後的永續意義，每一口都連結著土地與人之間…" at bounding box center [563, 265] width 468 height 75
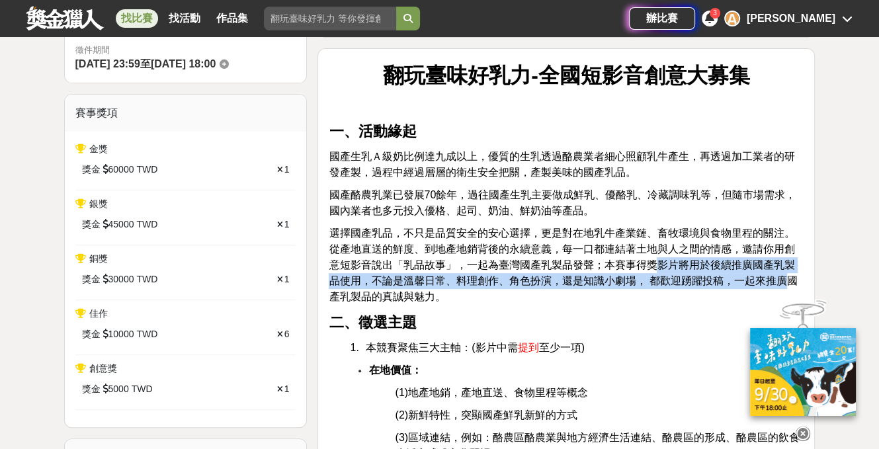
drag, startPoint x: 653, startPoint y: 265, endPoint x: 791, endPoint y: 279, distance: 138.3
click at [791, 279] on span "選擇國產乳品，不只是品質安全的安心選擇，更是對在地乳牛產業鏈、畜牧環境與食物里程的關注。從產地直送的鮮度、到地產地銷背後的永續意義，每一口都連結著土地與人之間…" at bounding box center [563, 265] width 468 height 75
drag, startPoint x: 735, startPoint y: 269, endPoint x: 662, endPoint y: 294, distance: 77.4
click at [662, 294] on p "選擇國產乳品，不只是品質安全的安心選擇，更是對在地乳牛產業鏈、畜牧環境與食物里程的關注。從產地直送的鮮度、到地產地銷背後的永續意義，每一口都連結著土地與人之間…" at bounding box center [566, 265] width 475 height 79
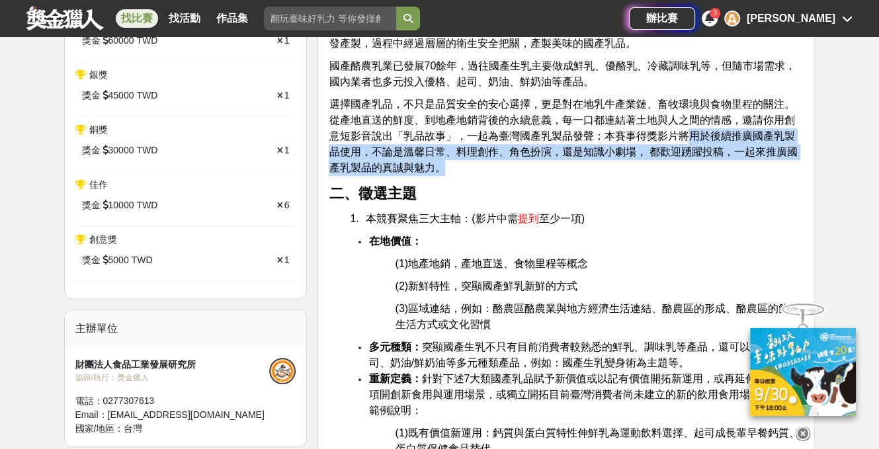
scroll to position [529, 0]
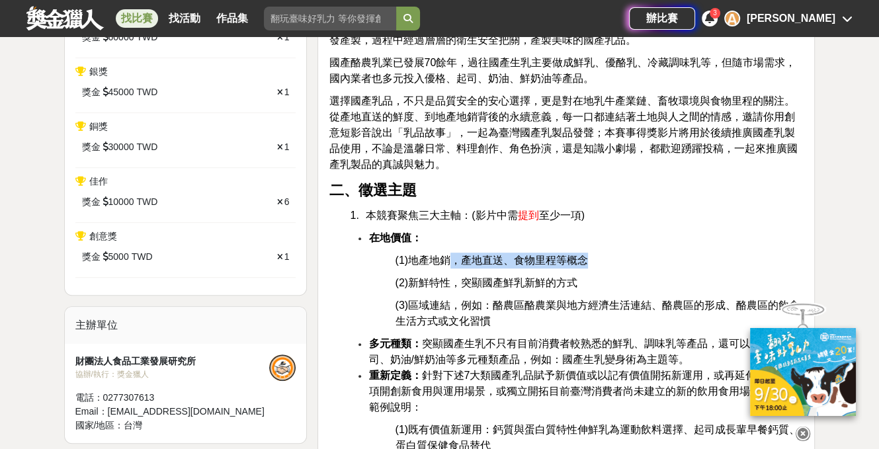
drag, startPoint x: 447, startPoint y: 261, endPoint x: 601, endPoint y: 266, distance: 154.2
click at [601, 266] on p "(1)地產地銷，產地直送、食物里程等概念" at bounding box center [599, 261] width 409 height 16
drag, startPoint x: 579, startPoint y: 257, endPoint x: 389, endPoint y: 258, distance: 189.8
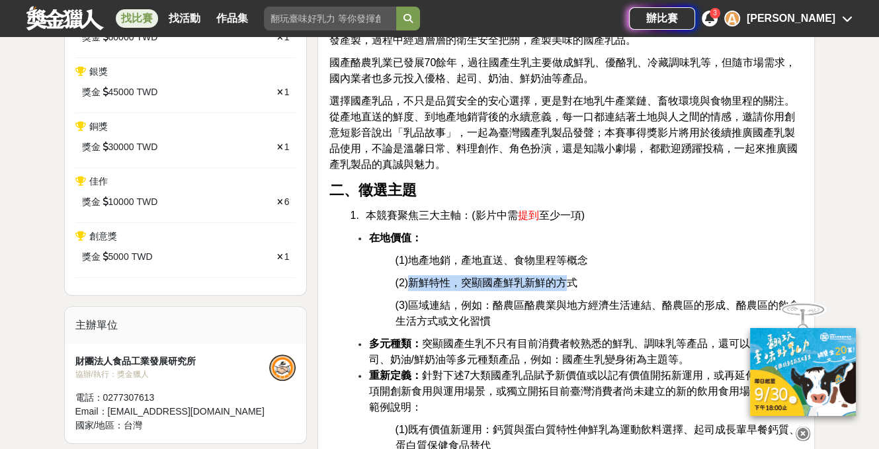
drag, startPoint x: 408, startPoint y: 280, endPoint x: 561, endPoint y: 284, distance: 153.5
click at [561, 284] on span "(2)新鮮特性，突顯國產鮮乳新鮮的方式" at bounding box center [486, 282] width 183 height 11
click at [643, 254] on p "(1)地產地銷，產地直送、食物里程等概念" at bounding box center [599, 261] width 409 height 16
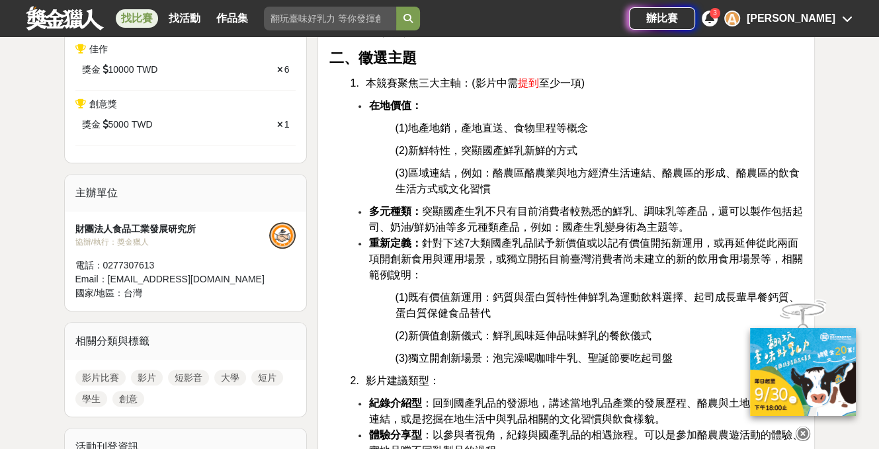
scroll to position [397, 0]
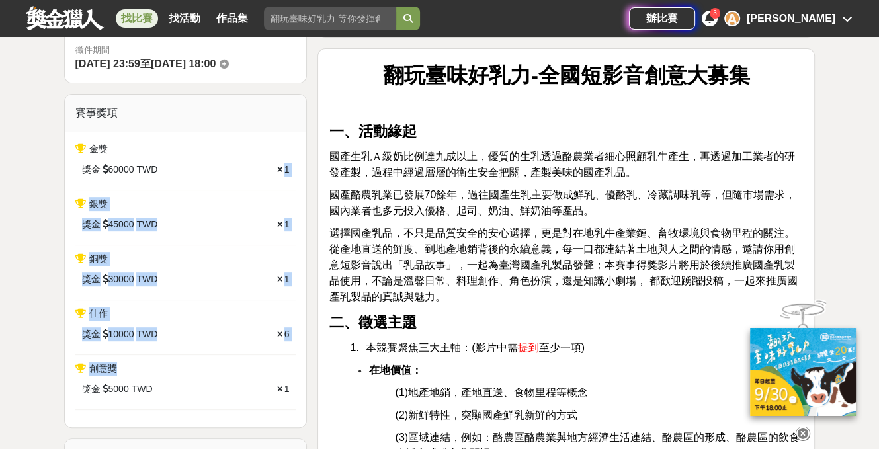
drag, startPoint x: 281, startPoint y: 355, endPoint x: 266, endPoint y: 166, distance: 189.8
click at [266, 166] on div "金獎 獎金 60000 TWD 1 銀獎 獎金 45000 TWD 1 銅獎 獎金 30000 TWD 1 佳作 獎金 10000 TWD 6 創意獎 獎金 …" at bounding box center [186, 280] width 242 height 296
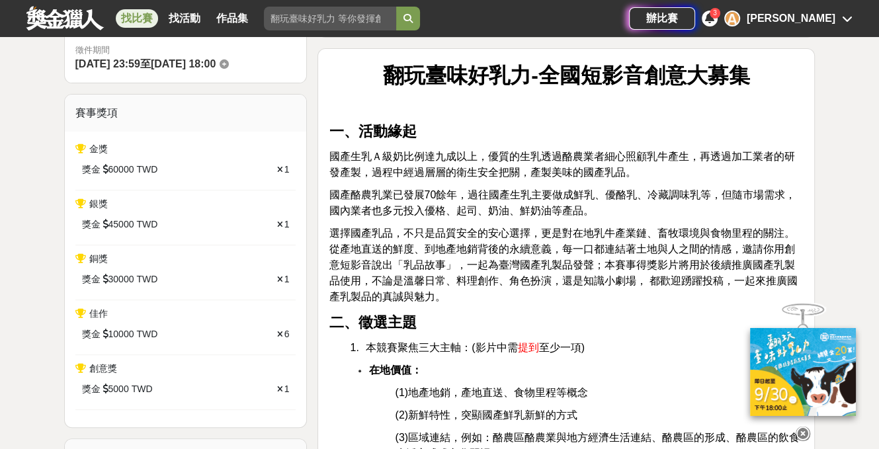
click at [704, 226] on p "選擇國產乳品，不只是品質安全的安心選擇，更是對在地乳牛產業鏈、畜牧環境與食物里程的關注。從產地直送的鮮度、到地產地銷背後的永續意義，每一口都連結著土地與人之間…" at bounding box center [566, 265] width 475 height 79
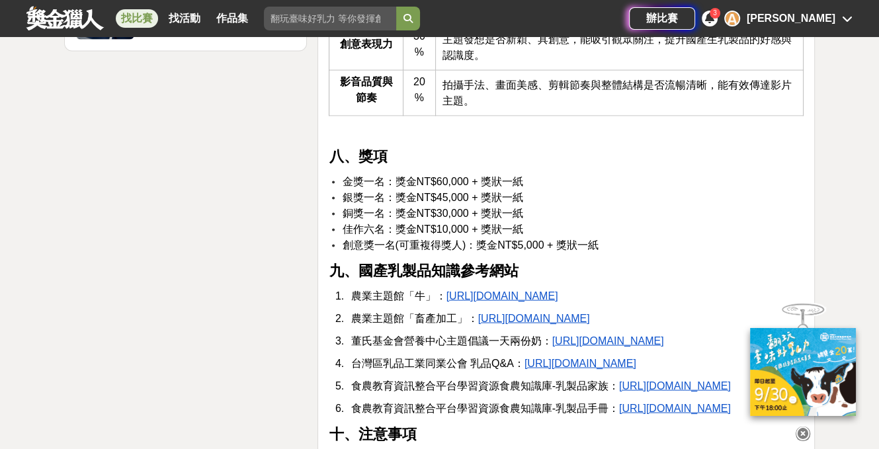
scroll to position [2381, 0]
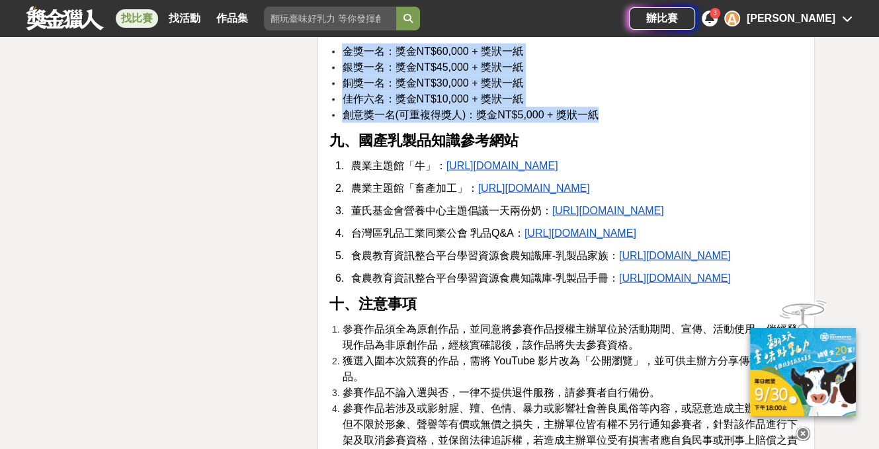
drag, startPoint x: 379, startPoint y: 144, endPoint x: 667, endPoint y: 145, distance: 287.7
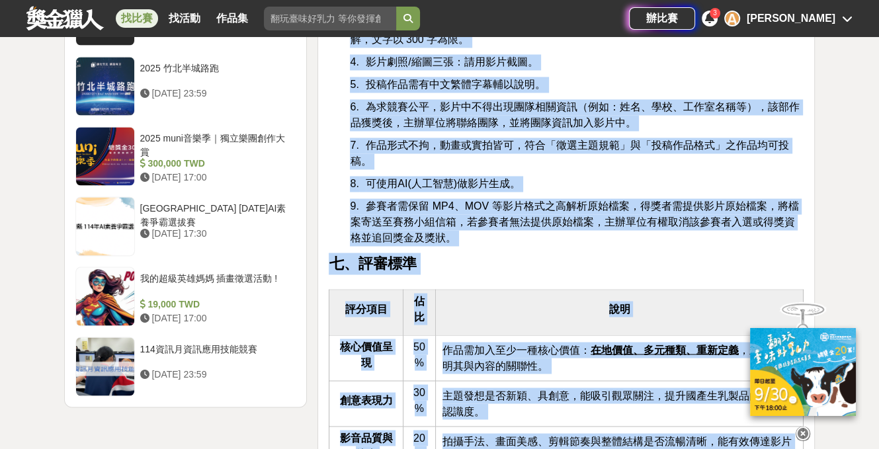
scroll to position [1918, 0]
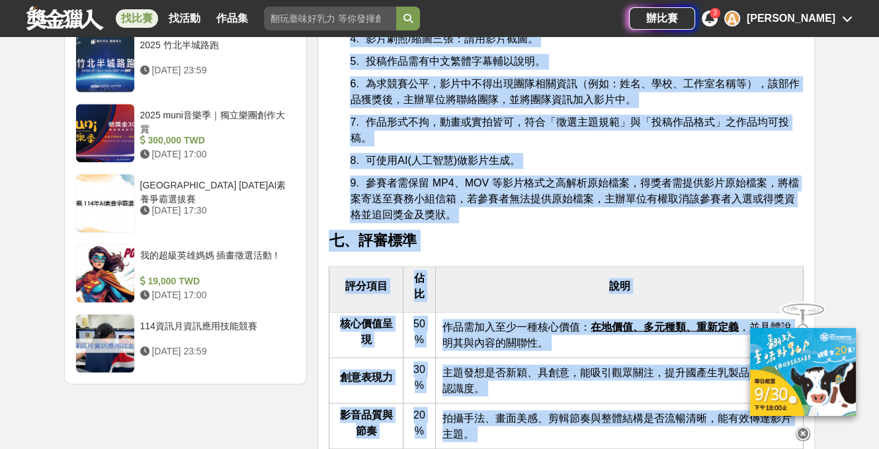
copy div "翻玩臺味好乳力-全國短影音創意大募集 一、活動緣起 國產生乳Ａ級奶比例達九成以上，優質的生乳透過酪農業者細心照顧乳牛產生，再透過加工業者的研發產製，過程中經過…"
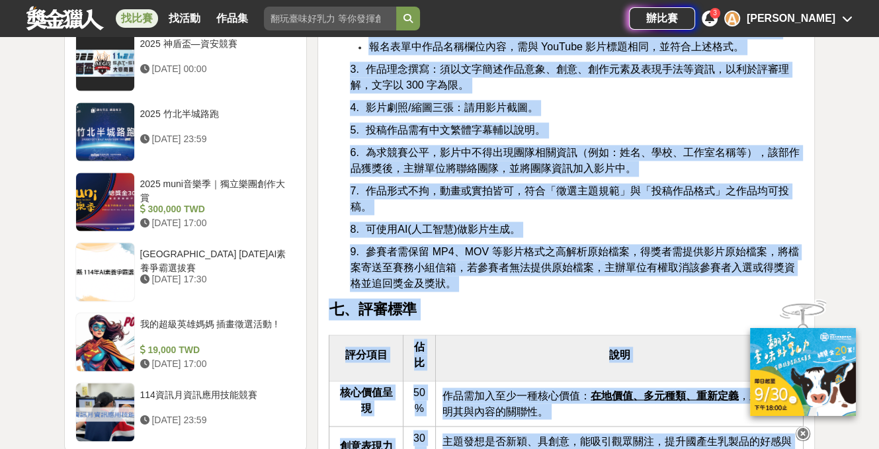
scroll to position [1786, 0]
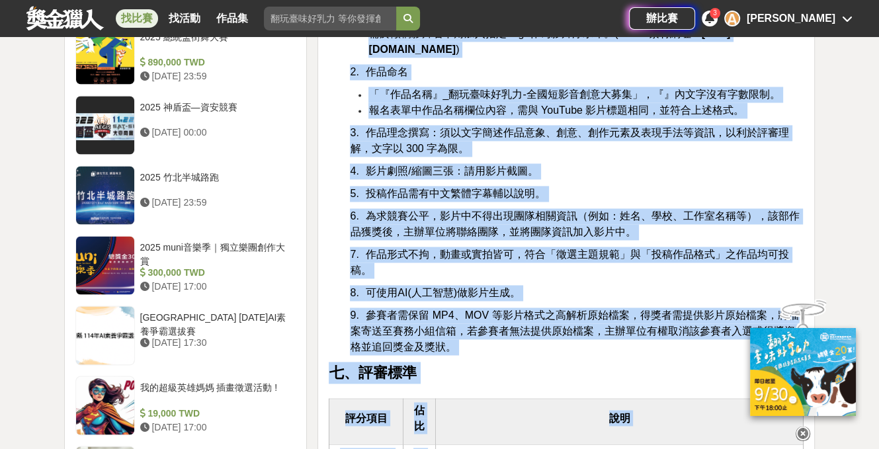
click at [686, 116] on span "報名表單中作品名稱欄位內容，需與 YouTube 影片標題相同，並符合上述格式。" at bounding box center [556, 109] width 376 height 11
click at [681, 80] on p "2. 作品命名" at bounding box center [577, 72] width 454 height 16
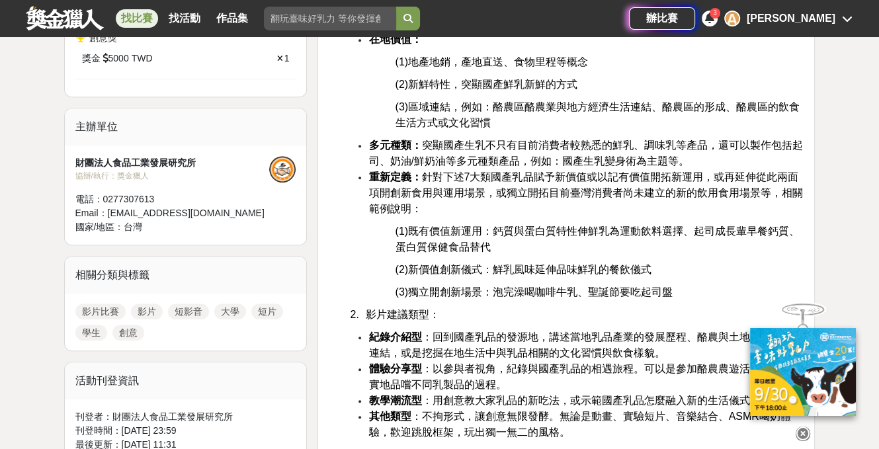
scroll to position [860, 0]
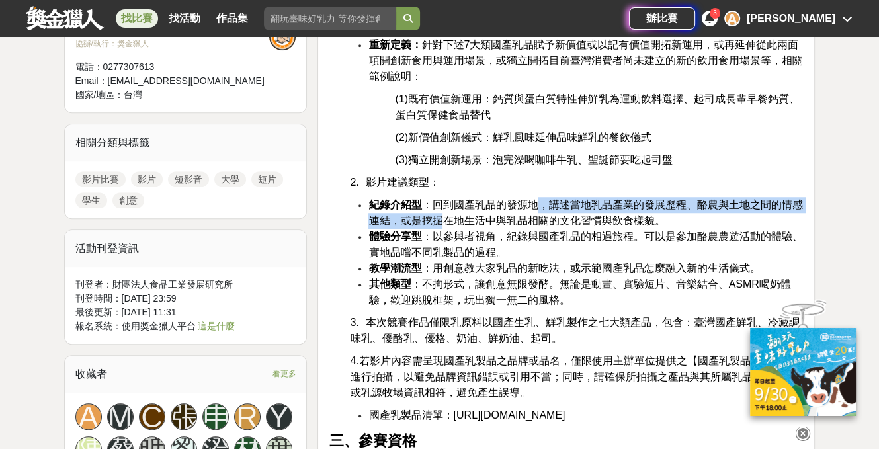
drag, startPoint x: 483, startPoint y: 210, endPoint x: 534, endPoint y: 207, distance: 51.0
click at [534, 207] on li "紀錄介紹型 ：回到國產乳品的發源地，講述當地乳品產業的發展歷程、酪農與土地之間的情感連結，或是挖掘在地生活中與乳品相關的文化習慣與飲食樣貌。" at bounding box center [585, 213] width 435 height 32
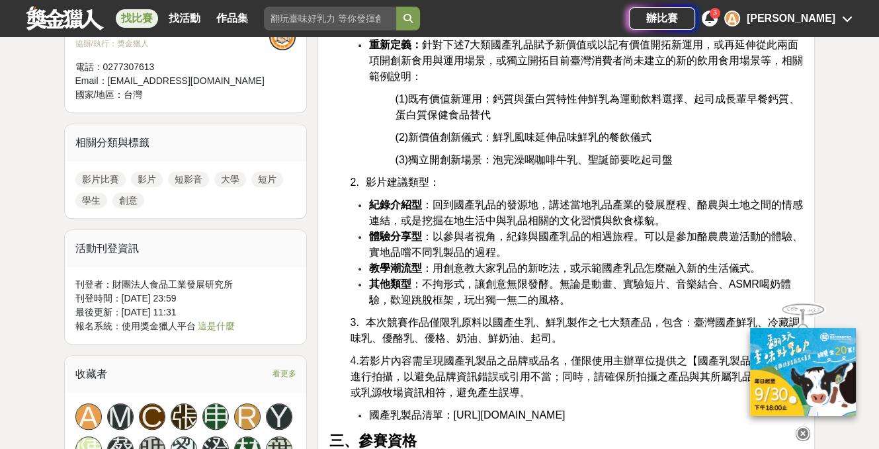
click at [511, 208] on span "紀錄介紹型 ：回到國產乳品的發源地，講述當地乳品產業的發展歷程、酪農與土地之間的情感連結，或是挖掘在地生活中與乳品相關的文化習慣與飲食樣貌。" at bounding box center [585, 212] width 434 height 27
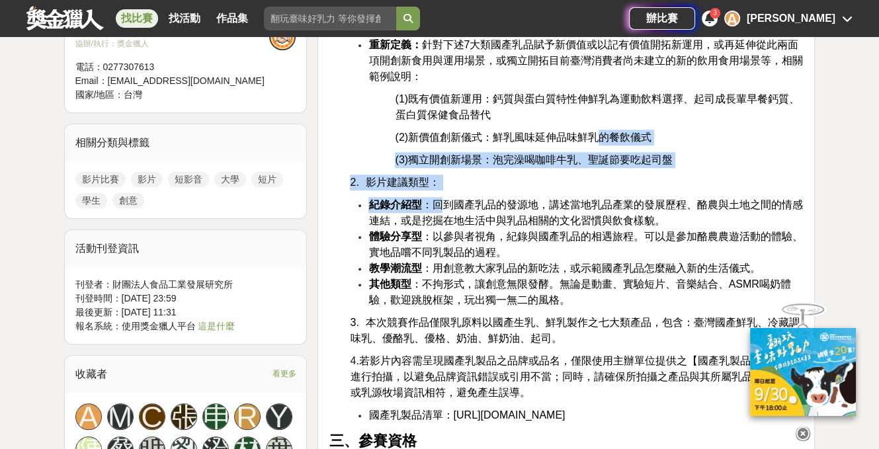
drag, startPoint x: 438, startPoint y: 206, endPoint x: 610, endPoint y: 97, distance: 202.7
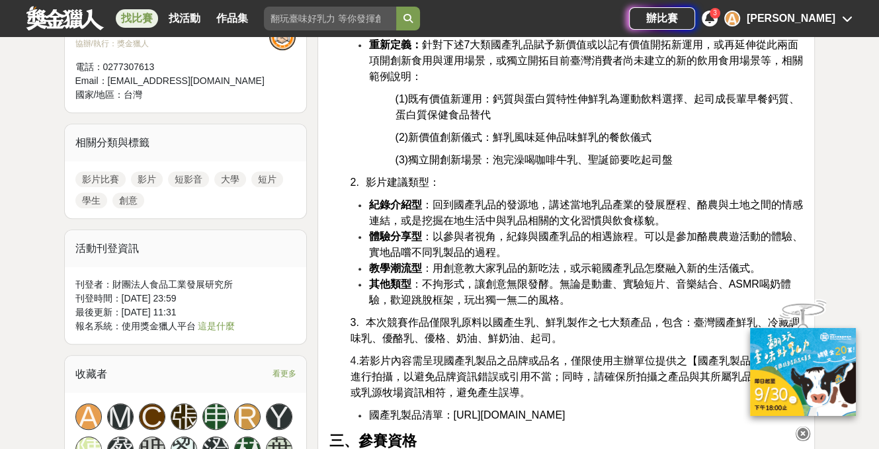
click at [616, 116] on p "(1)既有價值新運用：鈣質與蛋白質特性伸鮮乳為運動飲料選擇、起司成長輩早餐鈣質、蛋白質保健食品替代" at bounding box center [599, 107] width 409 height 32
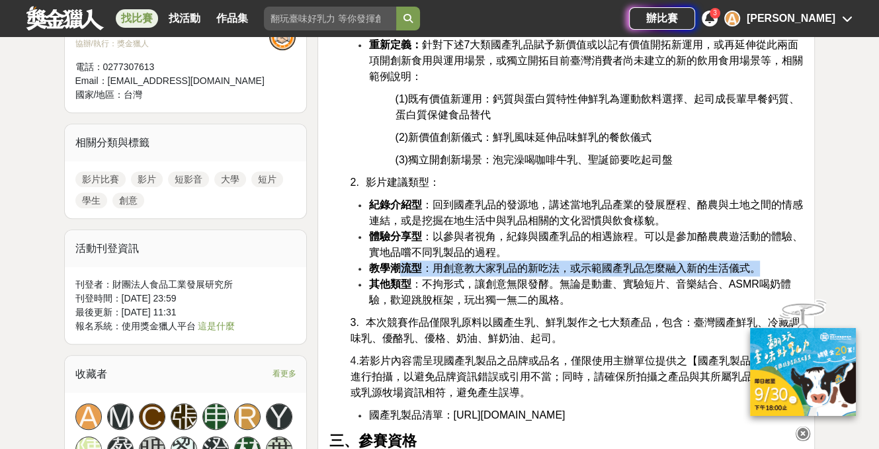
drag, startPoint x: 458, startPoint y: 282, endPoint x: 762, endPoint y: 269, distance: 304.5
click at [762, 269] on li "教學潮流型 ：用創意教大家乳品的新吃法，或示範國產乳品怎麼融入新的生活儀式。" at bounding box center [585, 269] width 435 height 16
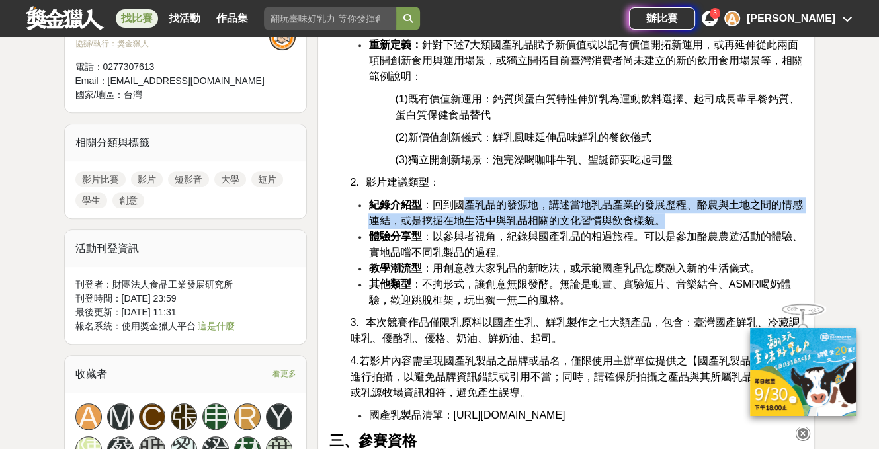
drag, startPoint x: 464, startPoint y: 206, endPoint x: 763, endPoint y: 220, distance: 299.2
click at [763, 220] on li "紀錄介紹型 ：回到國產乳品的發源地，講述當地乳品產業的發展歷程、酪農與土地之間的情感連結，或是挖掘在地生活中與乳品相關的文化習慣與飲食樣貌。" at bounding box center [585, 213] width 435 height 32
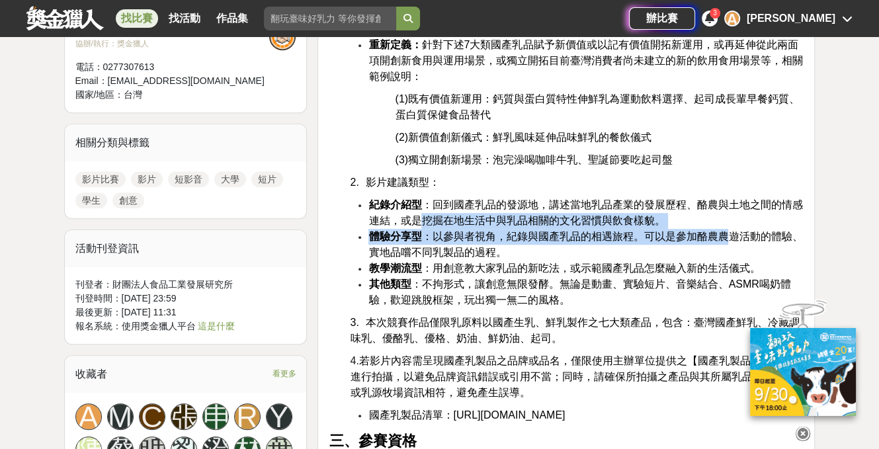
drag, startPoint x: 684, startPoint y: 232, endPoint x: 423, endPoint y: 221, distance: 261.5
click at [423, 221] on ul "紀錄介紹型 ：回到國產乳品的發源地，講述當地乳品產業的發展歷程、酪農與土地之間的情感連結，或是挖掘在地生活中與乳品相關的文化習慣與飲食樣貌。 體驗分享型 ：以…" at bounding box center [566, 252] width 475 height 111
click at [429, 222] on span "紀錄介紹型 ：回到國產乳品的發源地，講述當地乳品產業的發展歷程、酪農與土地之間的情感連結，或是挖掘在地生活中與乳品相關的文化習慣與飲食樣貌。" at bounding box center [585, 212] width 434 height 27
drag, startPoint x: 489, startPoint y: 223, endPoint x: 676, endPoint y: 229, distance: 186.6
click at [676, 229] on ul "紀錄介紹型 ：回到國產乳品的發源地，講述當地乳品產業的發展歷程、酪農與土地之間的情感連結，或是挖掘在地生活中與乳品相關的文化習慣與飲食樣貌。 體驗分享型 ：以…" at bounding box center [566, 252] width 475 height 111
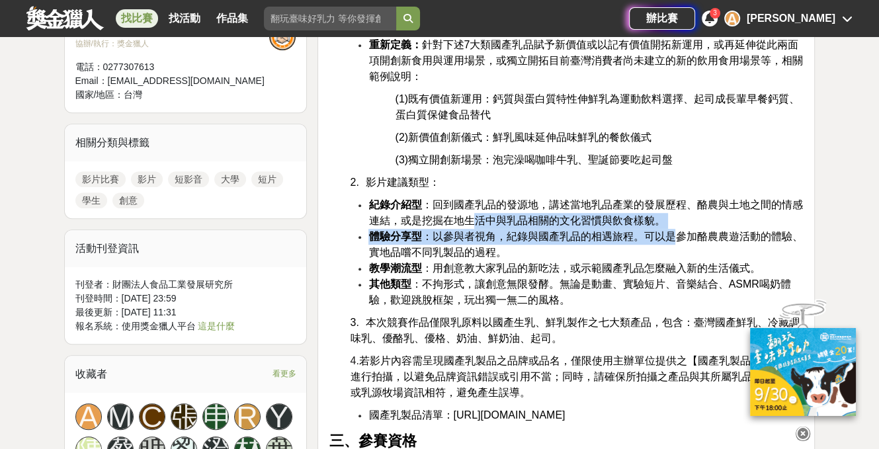
click at [678, 229] on li "體驗分享型 ：以參與者視角，紀錄與國產乳品的相遇旅程。可以是參加酪農農遊活動的體驗、實地品嚐不同乳製品的過程。" at bounding box center [585, 245] width 435 height 32
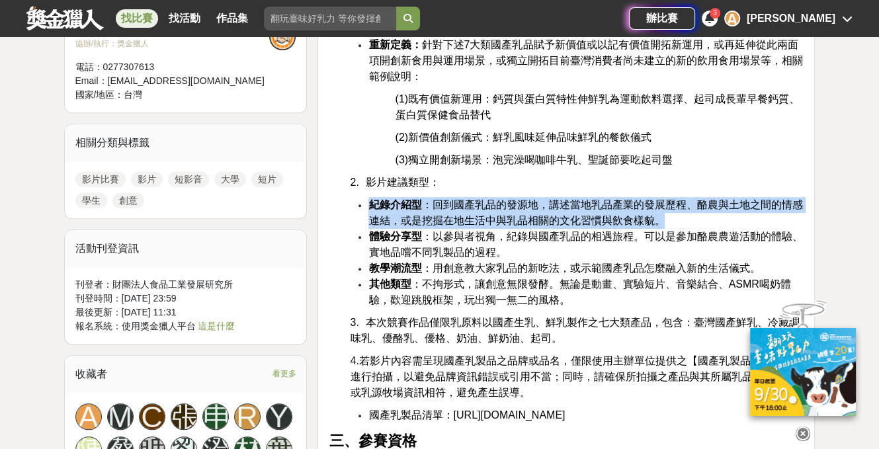
drag, startPoint x: 677, startPoint y: 220, endPoint x: 372, endPoint y: 200, distance: 305.5
click at [372, 200] on li "紀錄介紹型 ：回到國產乳品的發源地，講述當地乳品產業的發展歷程、酪農與土地之間的情感連結，或是挖掘在地生活中與乳品相關的文化習慣與飲食樣貌。" at bounding box center [585, 213] width 435 height 32
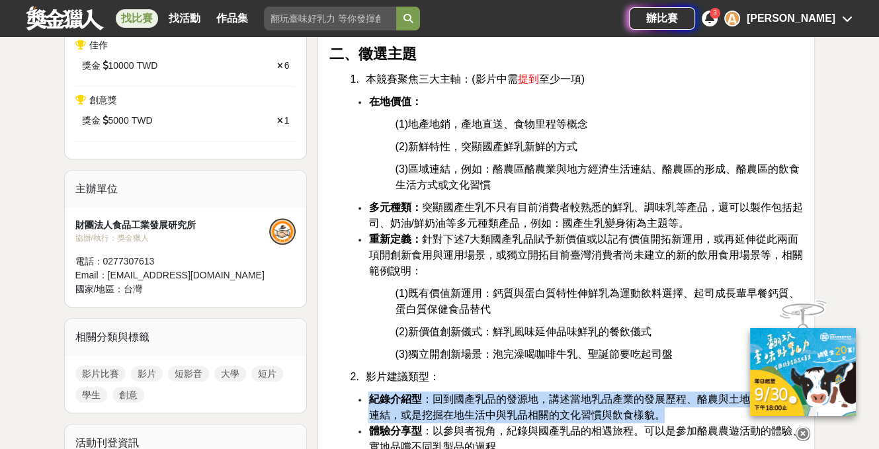
scroll to position [661, 0]
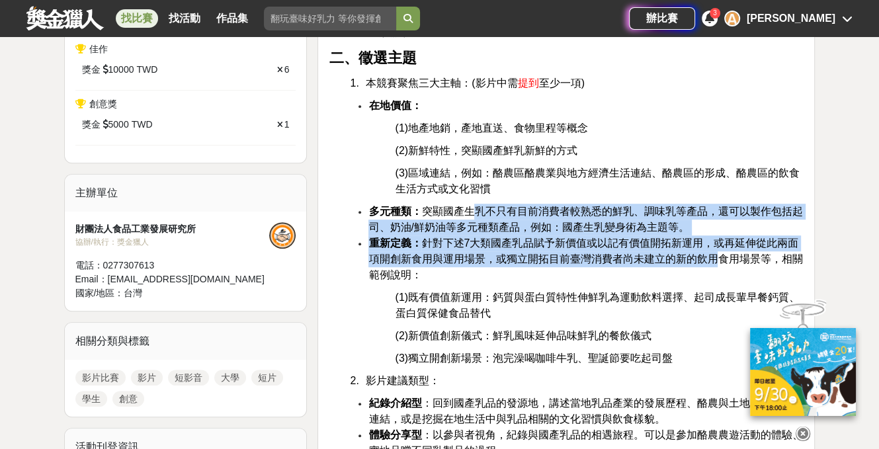
drag, startPoint x: 479, startPoint y: 207, endPoint x: 726, endPoint y: 261, distance: 252.4
click at [726, 260] on ul "多元種類： 突顯國產生乳不只有目前消費者較熟悉的鮮乳、調味乳等產品，還可以製作包括起司、奶油/鮮奶油等多元種類產品，例如：國產生乳變身術為主題等。 重新定義：…" at bounding box center [566, 243] width 475 height 79
click at [731, 260] on span "重新定義： 針對下述7大類國產乳品賦予新價值或以記有價值開拓新運用，或再延伸從此兩面項開創新食用與運用場景，或獨立開拓目前臺灣消費者尚未建立的新的飲用食用場景…" at bounding box center [585, 258] width 434 height 43
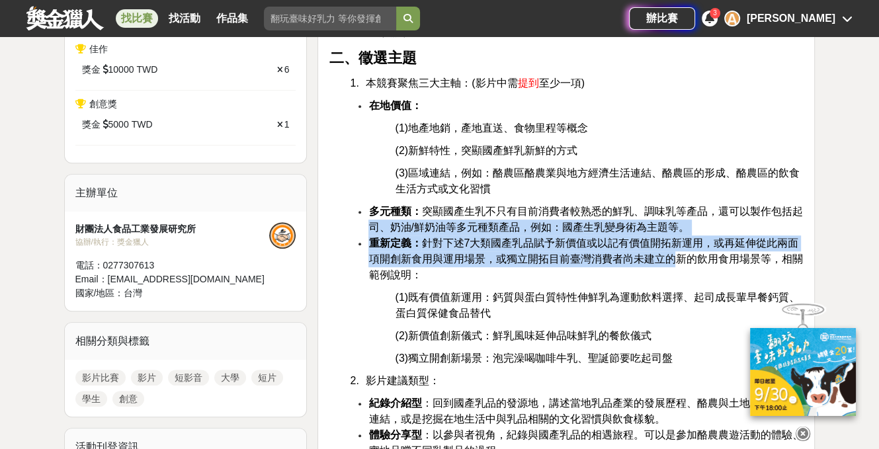
drag, startPoint x: 638, startPoint y: 251, endPoint x: 336, endPoint y: 226, distance: 302.6
click at [336, 226] on ul "多元種類： 突顯國產生乳不只有目前消費者較熟悉的鮮乳、調味乳等產品，還可以製作包括起司、奶油/鮮奶油等多元種類產品，例如：國產生乳變身術為主題等。 重新定義：…" at bounding box center [566, 243] width 475 height 79
click at [380, 238] on strong "重新定義：" at bounding box center [394, 242] width 53 height 11
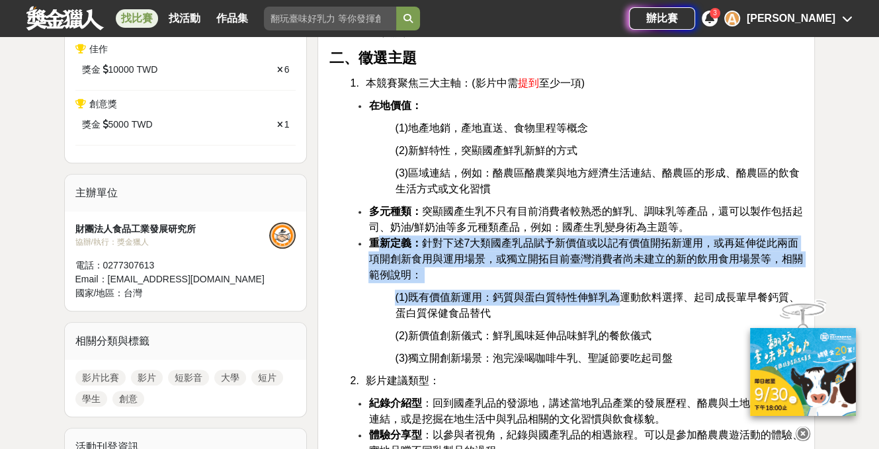
drag, startPoint x: 375, startPoint y: 238, endPoint x: 616, endPoint y: 286, distance: 246.2
click at [616, 282] on li "重新定義： 針對下述7大類國產乳品賦予新價值或以記有價值開拓新運用，或再延伸從此兩面項開創新食用與運用場景，或獨立開拓目前臺灣消費者尚未建立的新的飲用食用場景…" at bounding box center [585, 259] width 435 height 48
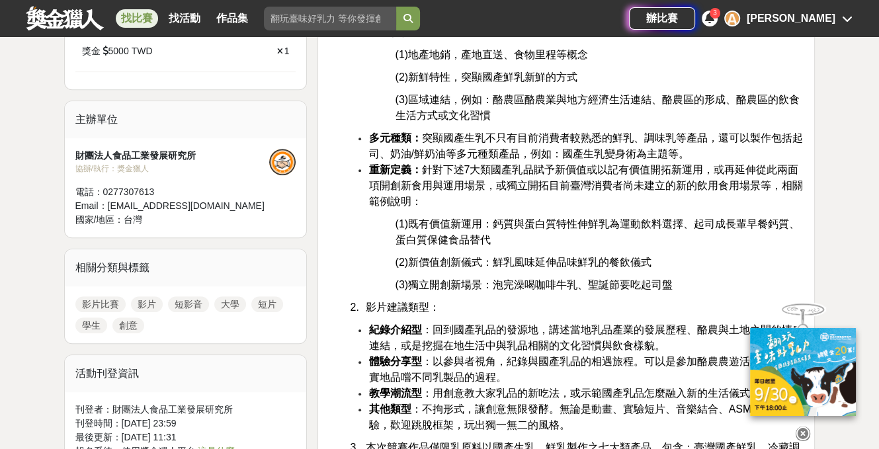
scroll to position [860, 0]
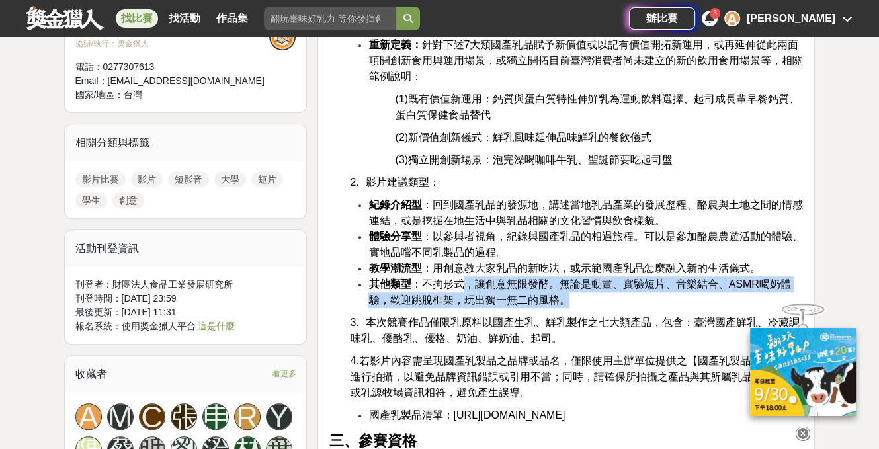
drag, startPoint x: 464, startPoint y: 288, endPoint x: 579, endPoint y: 306, distance: 117.1
click at [579, 306] on li "其他類型 ：不拘形式，讓創意無限發酵。無論是動畫、實驗短片、音樂結合、ASMR喝奶體驗，歡迎跳脫框架，玩出獨一無二的風格。" at bounding box center [585, 292] width 435 height 32
click at [581, 298] on li "其他類型 ：不拘形式，讓創意無限發酵。無論是動畫、實驗短片、音樂結合、ASMR喝奶體驗，歡迎跳脫框架，玩出獨一無二的風格。" at bounding box center [585, 292] width 435 height 32
drag, startPoint x: 574, startPoint y: 298, endPoint x: 394, endPoint y: 274, distance: 181.4
click at [394, 274] on ul "紀錄介紹型 ：回到國產乳品的發源地，講述當地乳品產業的發展歷程、酪農與土地之間的情感連結，或是挖掘在地生活中與乳品相關的文化習慣與飲食樣貌。 體驗分享型 ：以…" at bounding box center [566, 252] width 475 height 111
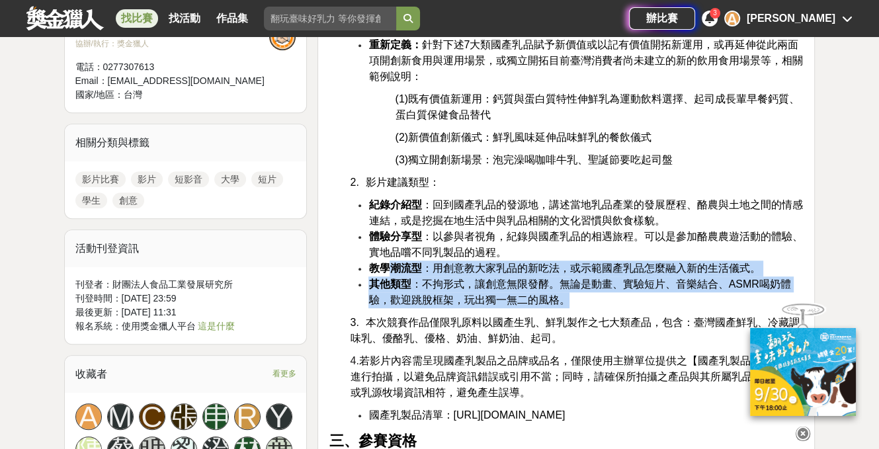
click at [394, 274] on li "教學潮流型 ：用創意教大家乳品的新吃法，或示範國產乳品怎麼融入新的生活儀式。" at bounding box center [585, 269] width 435 height 16
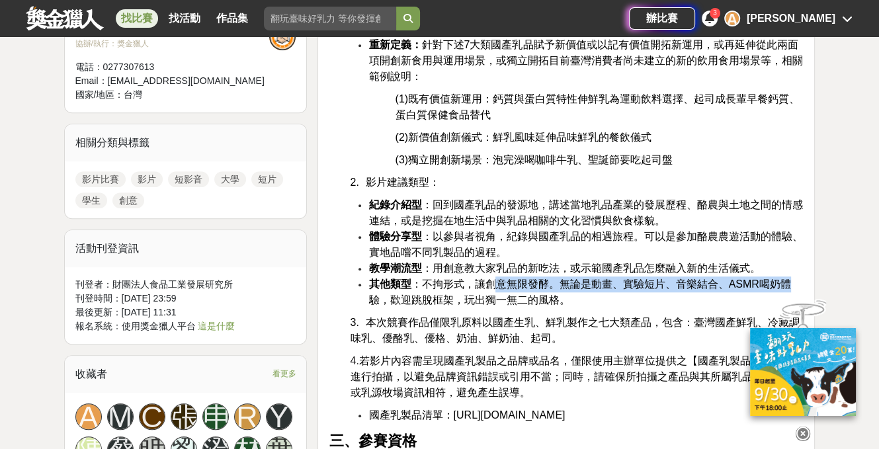
drag, startPoint x: 554, startPoint y: 280, endPoint x: 788, endPoint y: 284, distance: 234.8
click at [735, 282] on span "其他類型 ：不拘形式，讓創意無限發酵。無論是動畫、實驗短片、音樂結合、ASMR喝奶體驗，歡迎跳脫框架，玩出獨一無二的風格。" at bounding box center [579, 291] width 422 height 27
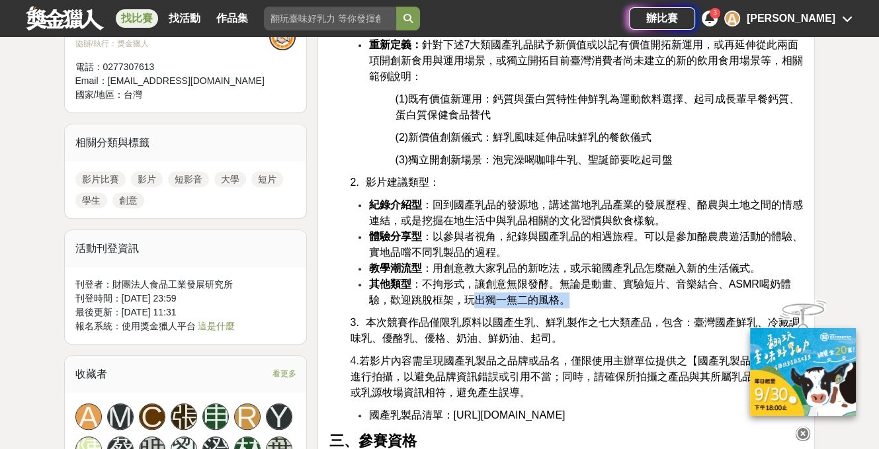
drag, startPoint x: 616, startPoint y: 300, endPoint x: 471, endPoint y: 298, distance: 144.9
click at [471, 298] on li "其他類型 ：不拘形式，讓創意無限發酵。無論是動畫、實驗短片、音樂結合、ASMR喝奶體驗，歡迎跳脫框架，玩出獨一無二的風格。" at bounding box center [585, 292] width 435 height 32
click at [471, 298] on span "其他類型 ：不拘形式，讓創意無限發酵。無論是動畫、實驗短片、音樂結合、ASMR喝奶體驗，歡迎跳脫框架，玩出獨一無二的風格。" at bounding box center [579, 291] width 422 height 27
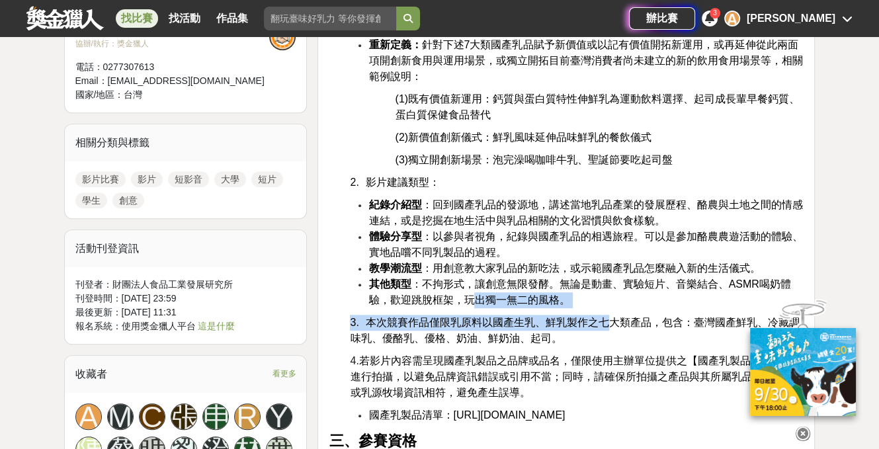
drag, startPoint x: 471, startPoint y: 298, endPoint x: 609, endPoint y: 311, distance: 138.9
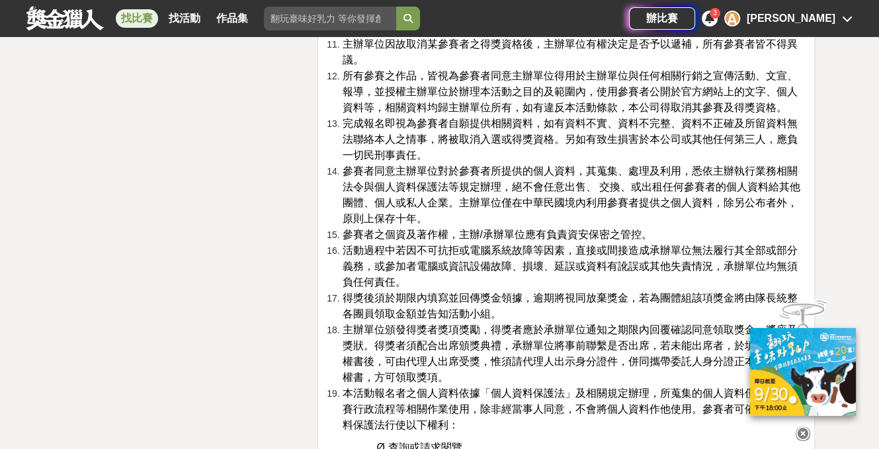
scroll to position [3175, 0]
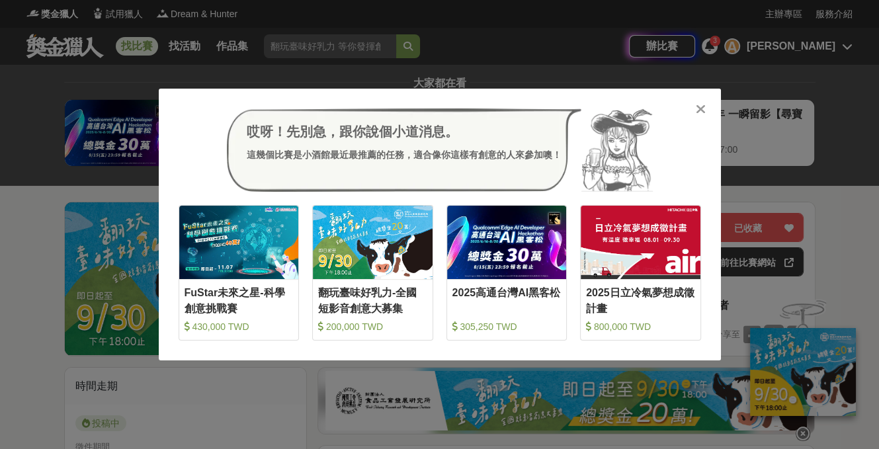
click at [700, 109] on icon at bounding box center [701, 109] width 10 height 13
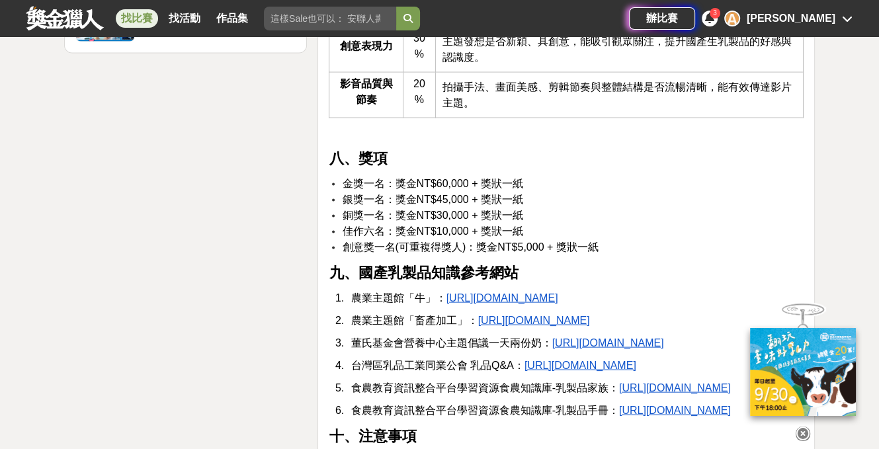
scroll to position [2116, 0]
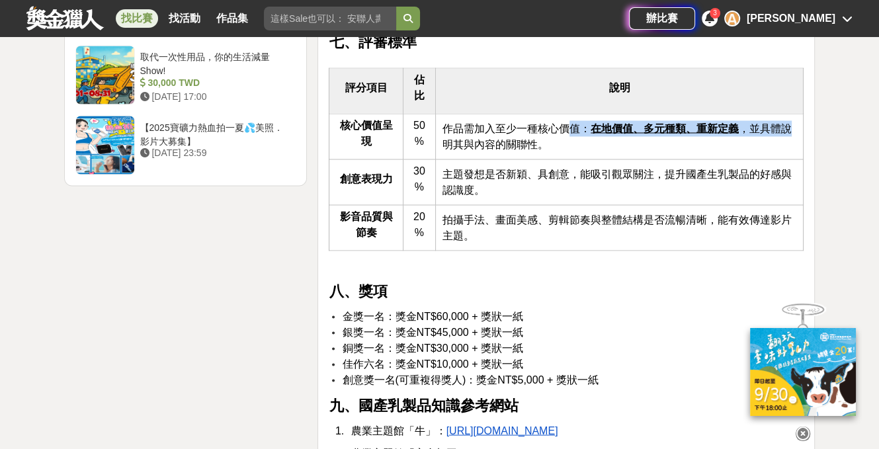
drag, startPoint x: 569, startPoint y: 160, endPoint x: 788, endPoint y: 153, distance: 219.7
click at [788, 149] on span "作品需加入至少一種核心價值： 在地價值、多元種類、重新定義 ，並具體說明其與內容的關聯性。" at bounding box center [616, 135] width 349 height 27
drag, startPoint x: 774, startPoint y: 162, endPoint x: 446, endPoint y: 154, distance: 328.1
click at [446, 149] on span "作品需加入至少一種核心價值： 在地價值、多元種類、重新定義 ，並具體說明其與內容的關聯性。" at bounding box center [616, 135] width 349 height 27
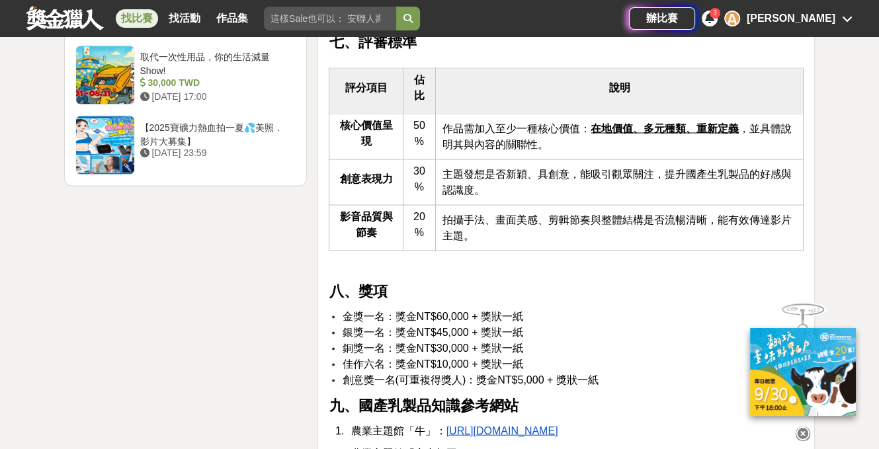
click at [548, 149] on span "作品需加入至少一種核心價值： 在地價值、多元種類、重新定義 ，並具體說明其與內容的關聯性。" at bounding box center [616, 135] width 349 height 27
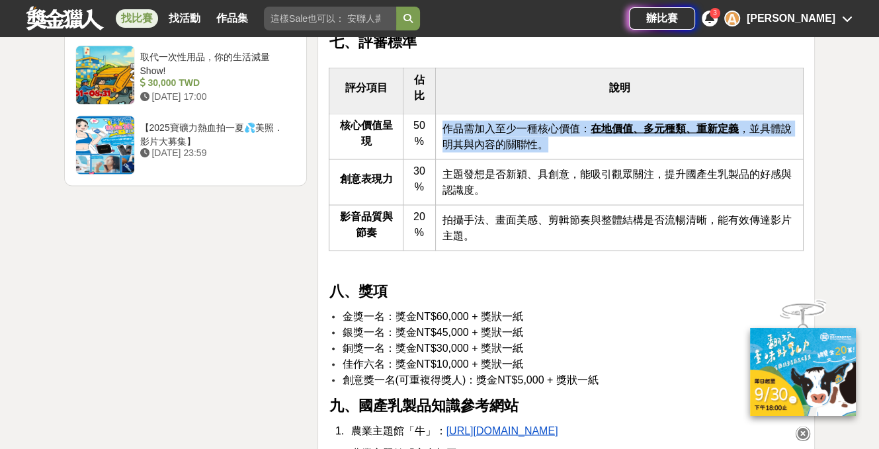
drag, startPoint x: 552, startPoint y: 181, endPoint x: 435, endPoint y: 157, distance: 119.6
click at [436, 157] on td "作品需加入至少一種核心價值： 在地價值、多元種類、重新定義 ，並具體說明其與內容的關聯性。" at bounding box center [620, 137] width 368 height 46
drag, startPoint x: 435, startPoint y: 157, endPoint x: 565, endPoint y: 173, distance: 131.3
click at [565, 159] on td "作品需加入至少一種核心價值： 在地價值、多元種類、重新定義 ，並具體說明其與內容的關聯性。" at bounding box center [620, 137] width 368 height 46
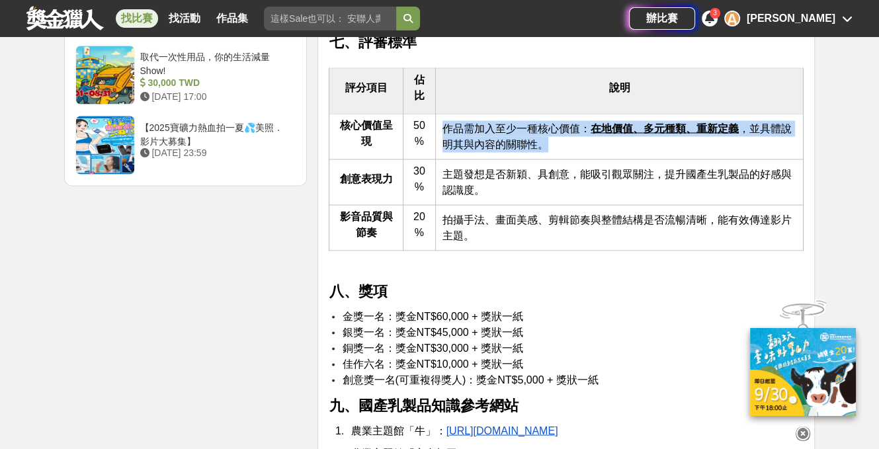
click at [565, 159] on td "作品需加入至少一種核心價值： 在地價值、多元種類、重新定義 ，並具體說明其與內容的關聯性。" at bounding box center [620, 137] width 368 height 46
drag, startPoint x: 565, startPoint y: 173, endPoint x: 438, endPoint y: 163, distance: 128.0
click at [438, 159] on td "作品需加入至少一種核心價值： 在地價值、多元種類、重新定義 ，並具體說明其與內容的關聯性。" at bounding box center [620, 137] width 368 height 46
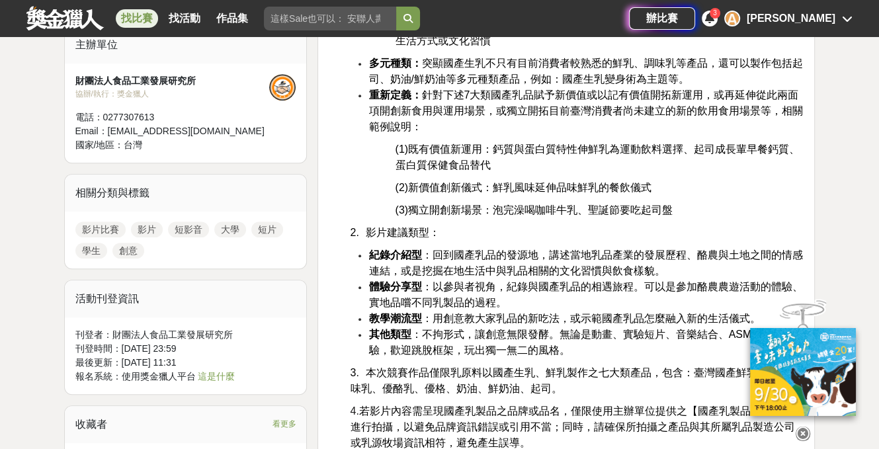
scroll to position [860, 0]
